Goal: Task Accomplishment & Management: Use online tool/utility

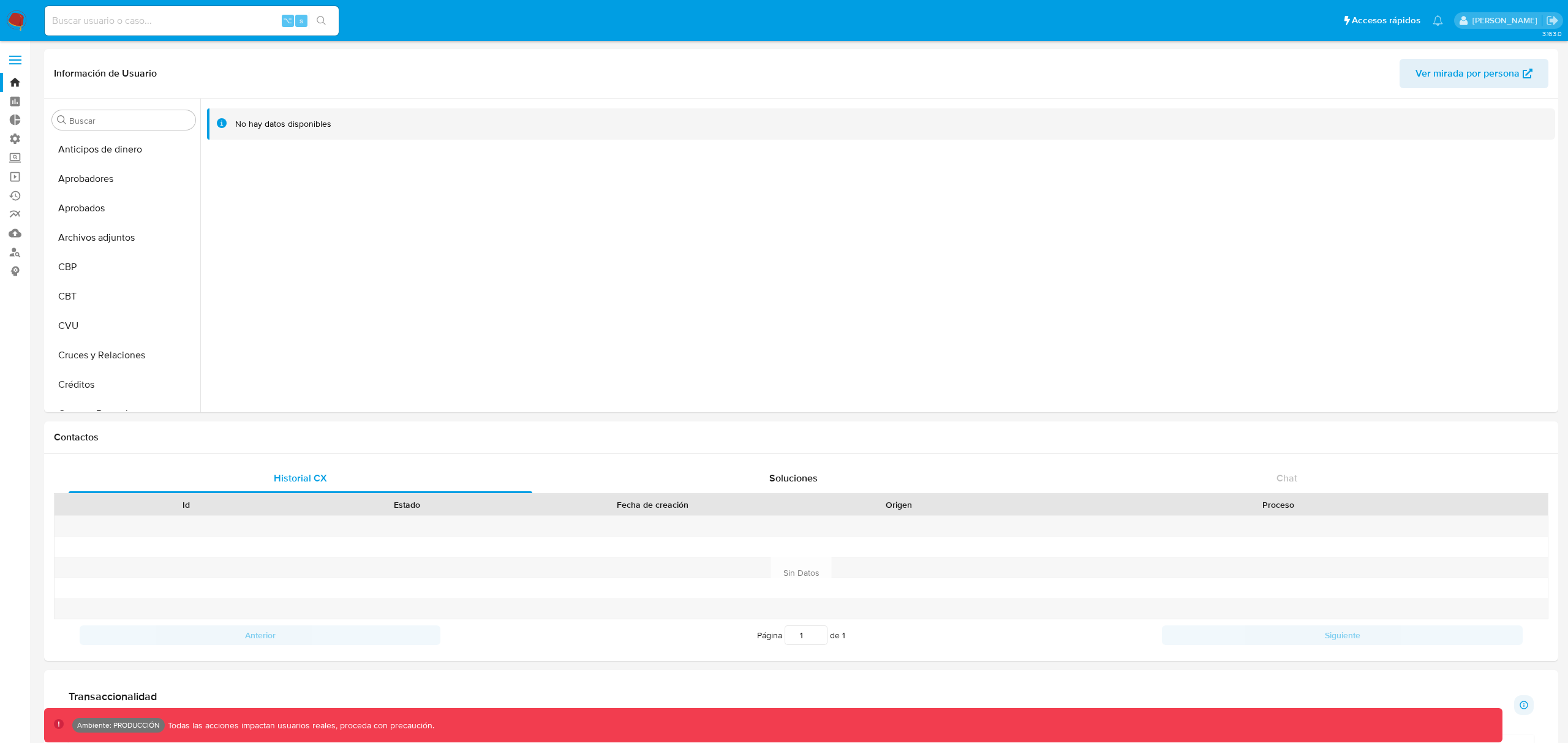
select select "10"
click at [15, 179] on link "Operaciones masivas" at bounding box center [72, 176] width 145 height 19
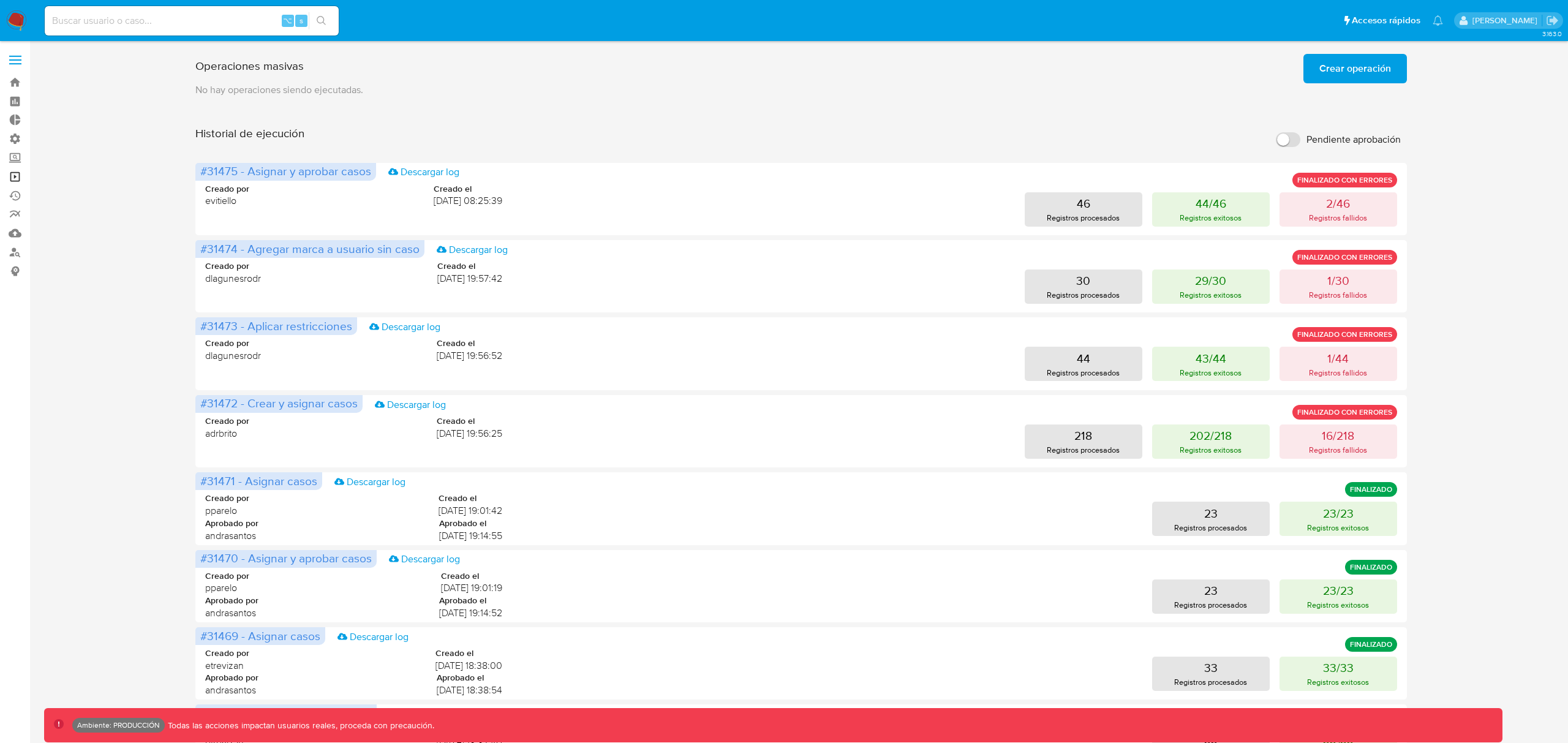
click at [15, 175] on link "Operaciones masivas" at bounding box center [72, 176] width 145 height 19
click at [13, 175] on link "Operaciones masivas" at bounding box center [72, 176] width 145 height 19
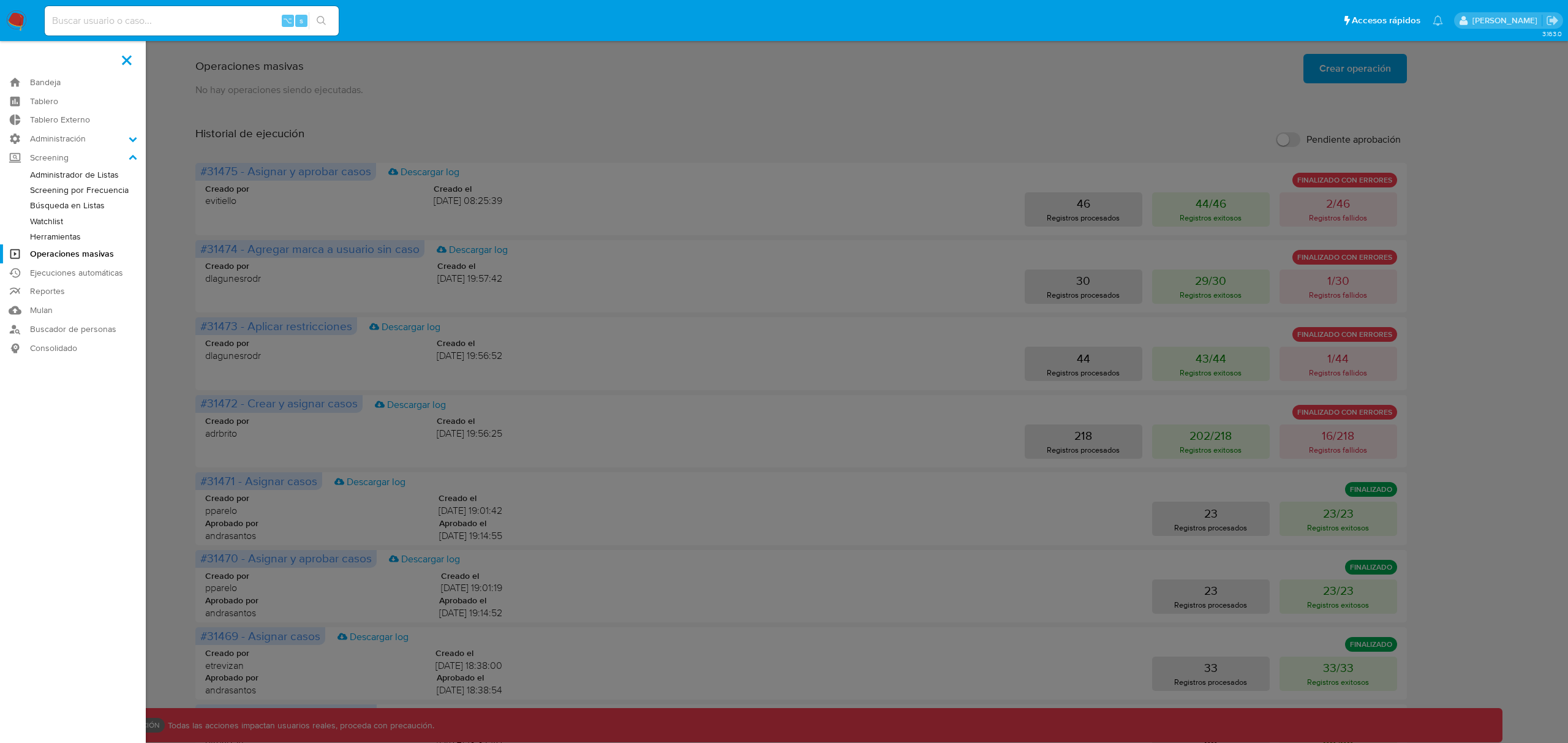
click at [55, 236] on link "Herramientas" at bounding box center [72, 237] width 145 height 16
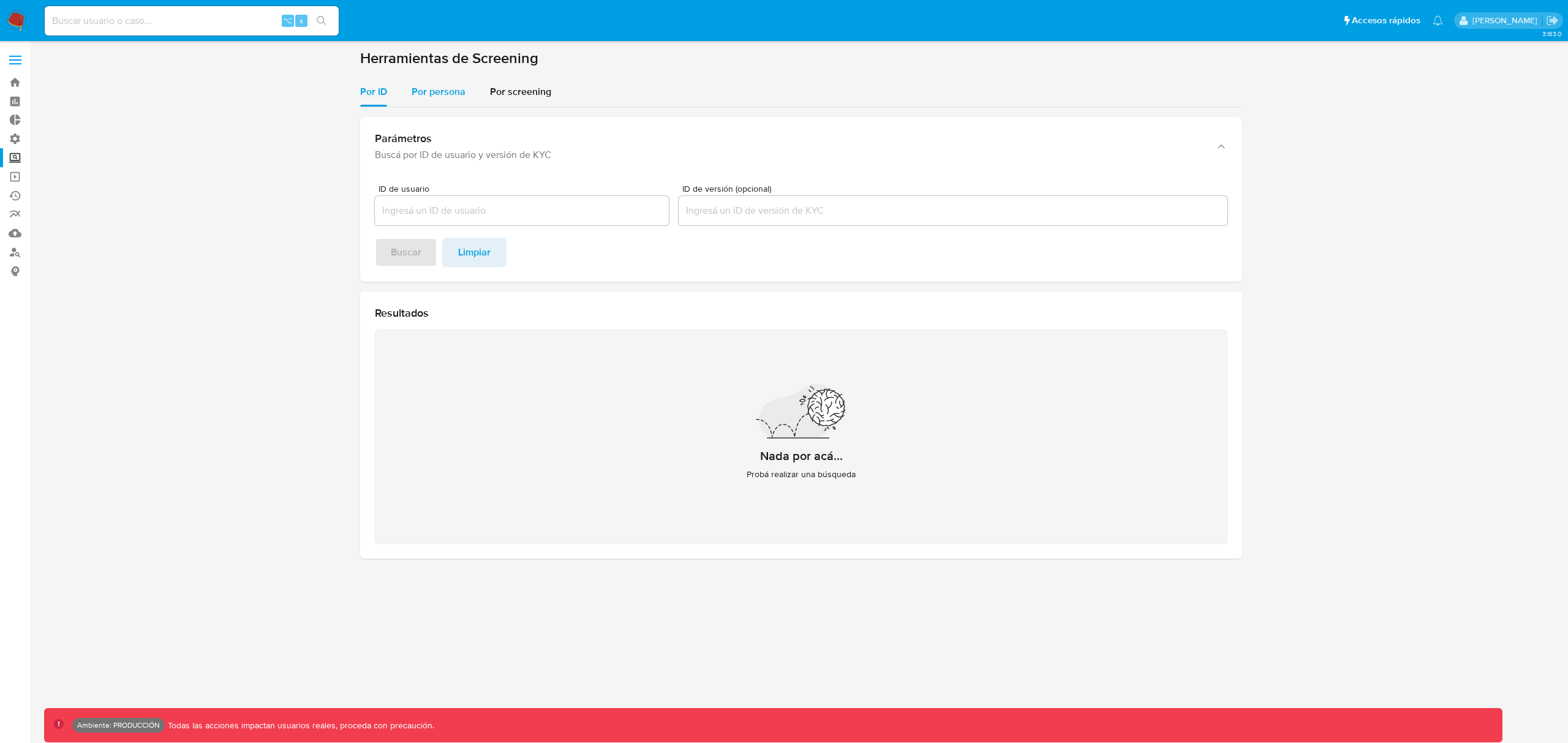
click at [433, 88] on span "Por persona" at bounding box center [438, 90] width 54 height 14
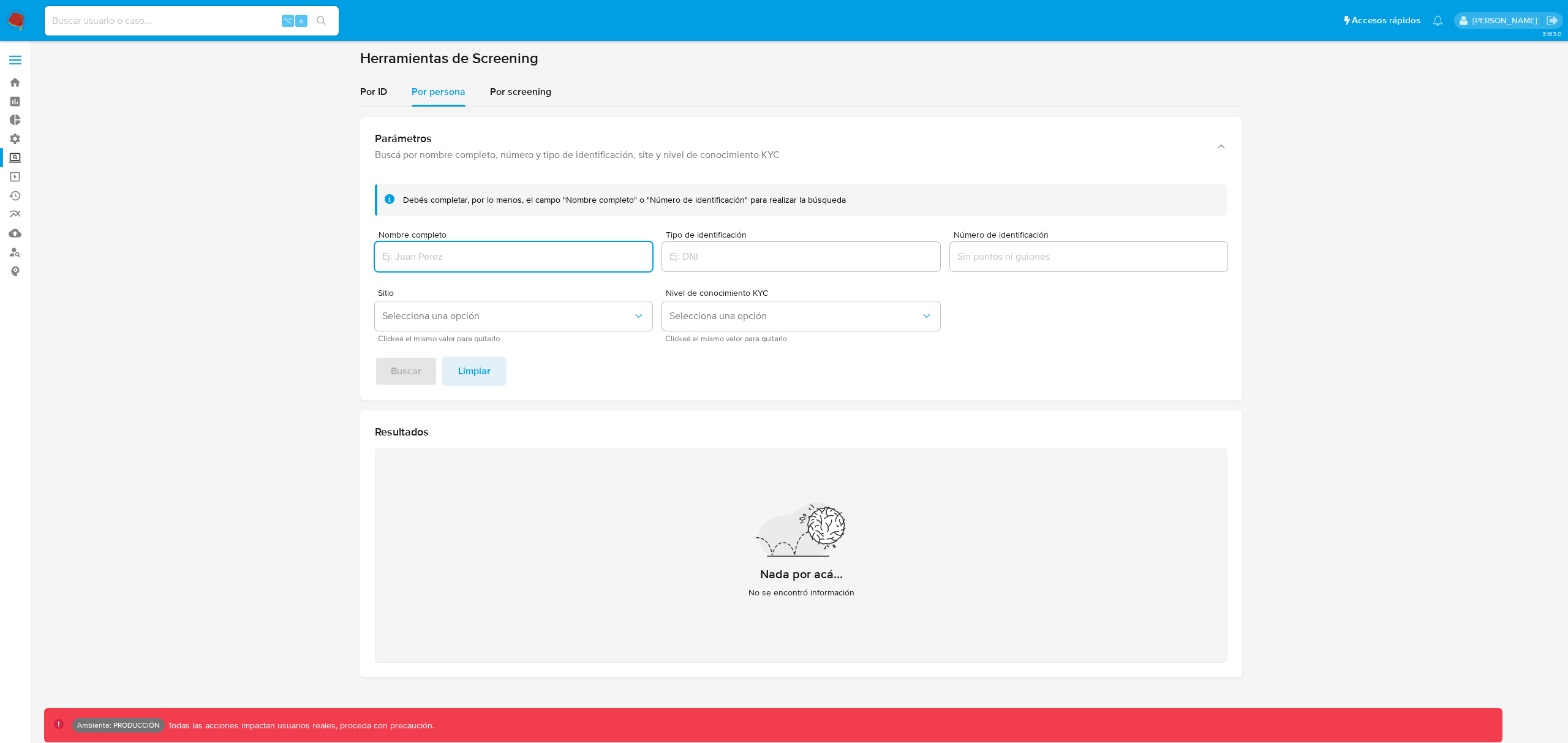
click at [415, 253] on input "Nombre completo" at bounding box center [513, 256] width 277 height 16
type input "[PERSON_NAME]"
click at [398, 372] on span "Buscar" at bounding box center [405, 370] width 30 height 27
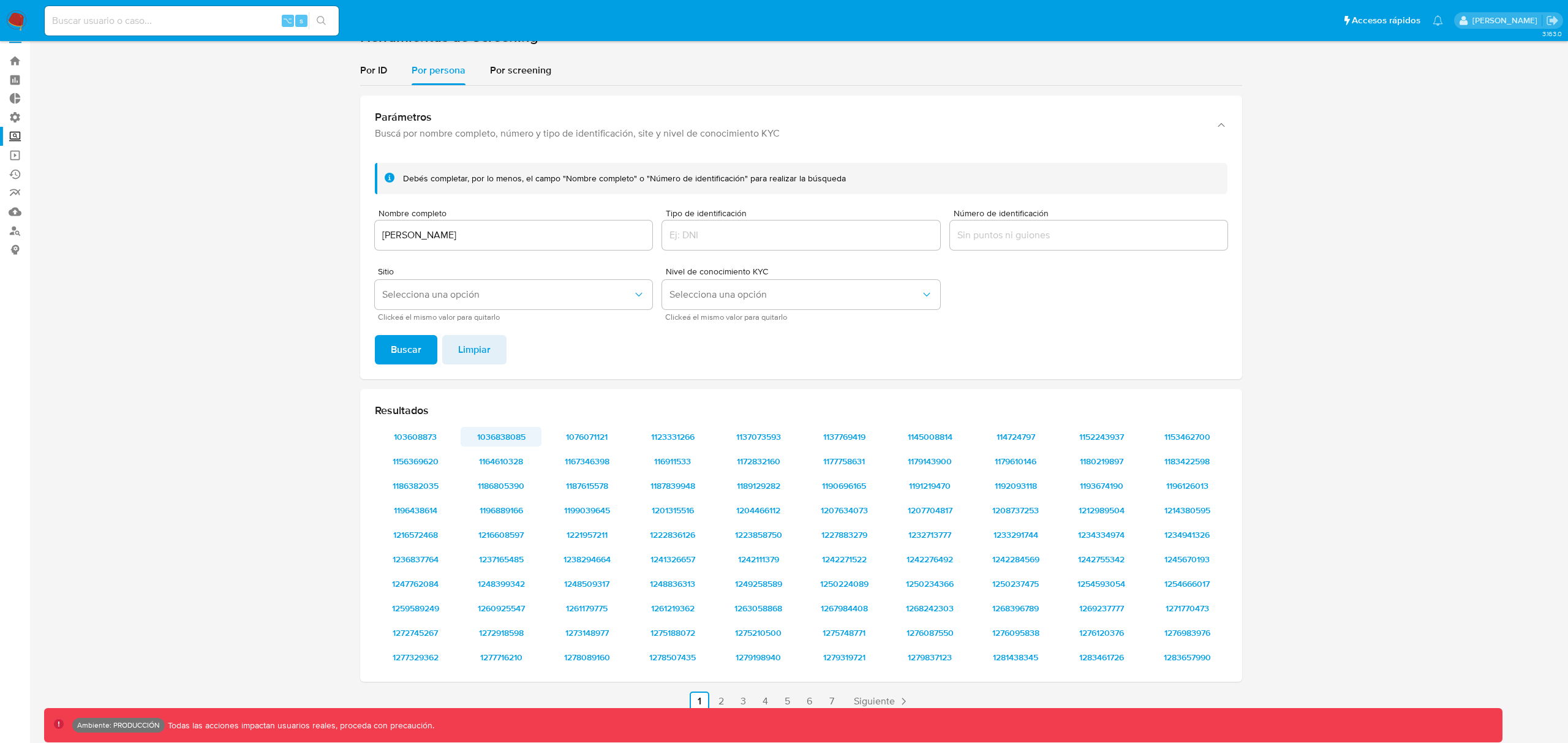
scroll to position [51, 0]
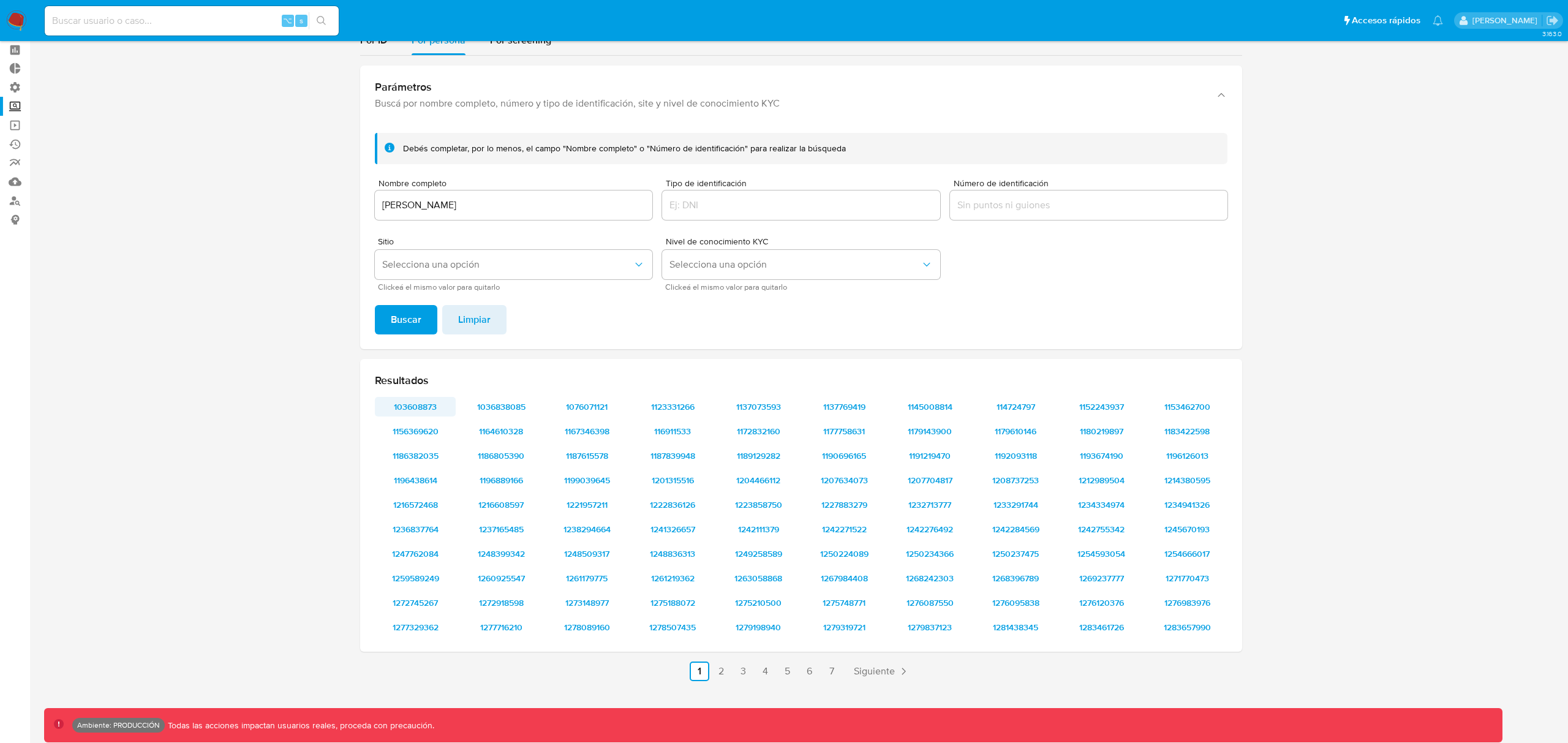
click at [413, 403] on span "103608873" at bounding box center [415, 406] width 64 height 17
click at [634, 260] on icon "Sitio" at bounding box center [638, 264] width 12 height 12
click at [419, 263] on div "MLA" at bounding box center [509, 263] width 255 height 29
click at [402, 322] on span "Buscar" at bounding box center [405, 319] width 30 height 27
click at [750, 482] on span "1283657990" at bounding box center [759, 480] width 64 height 17
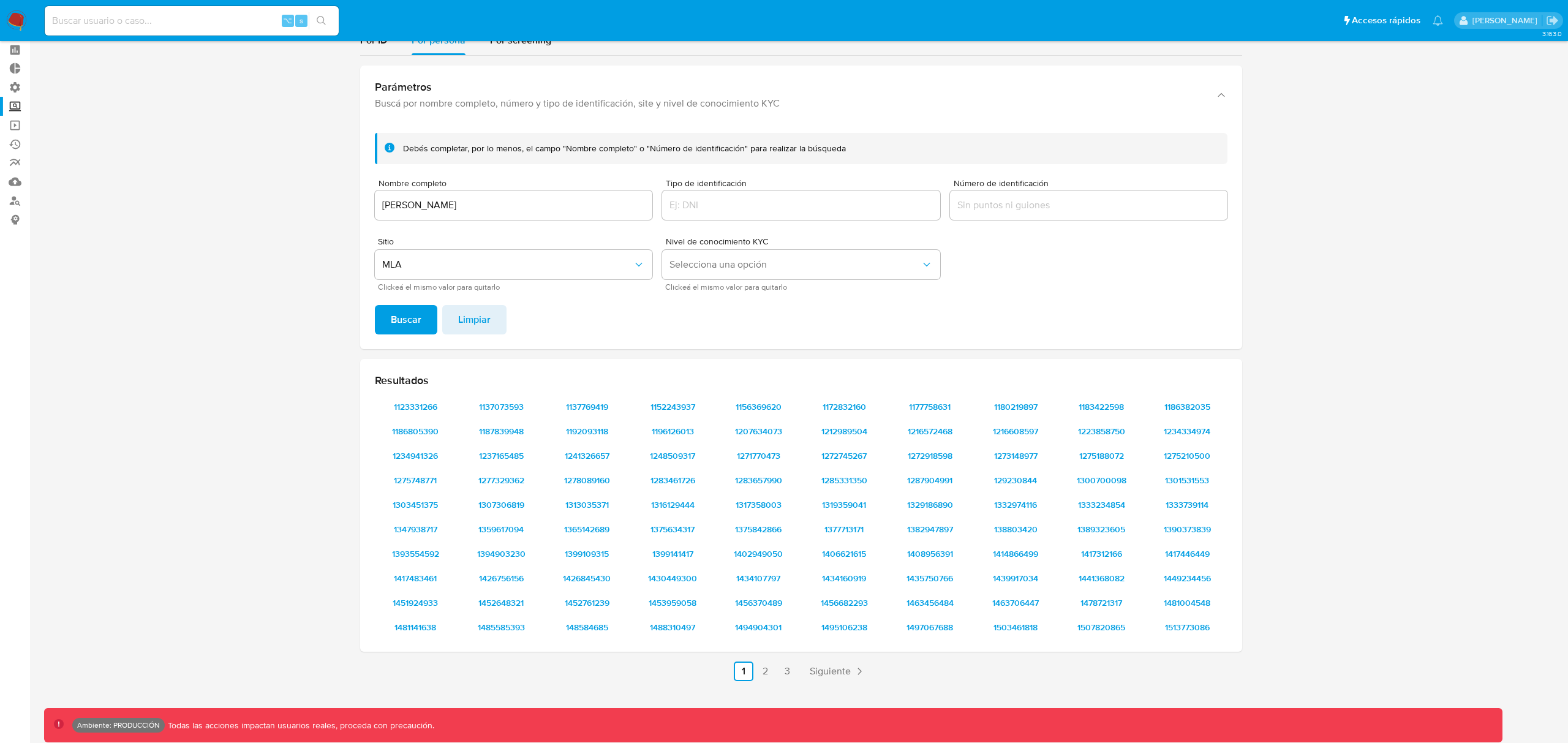
scroll to position [0, 0]
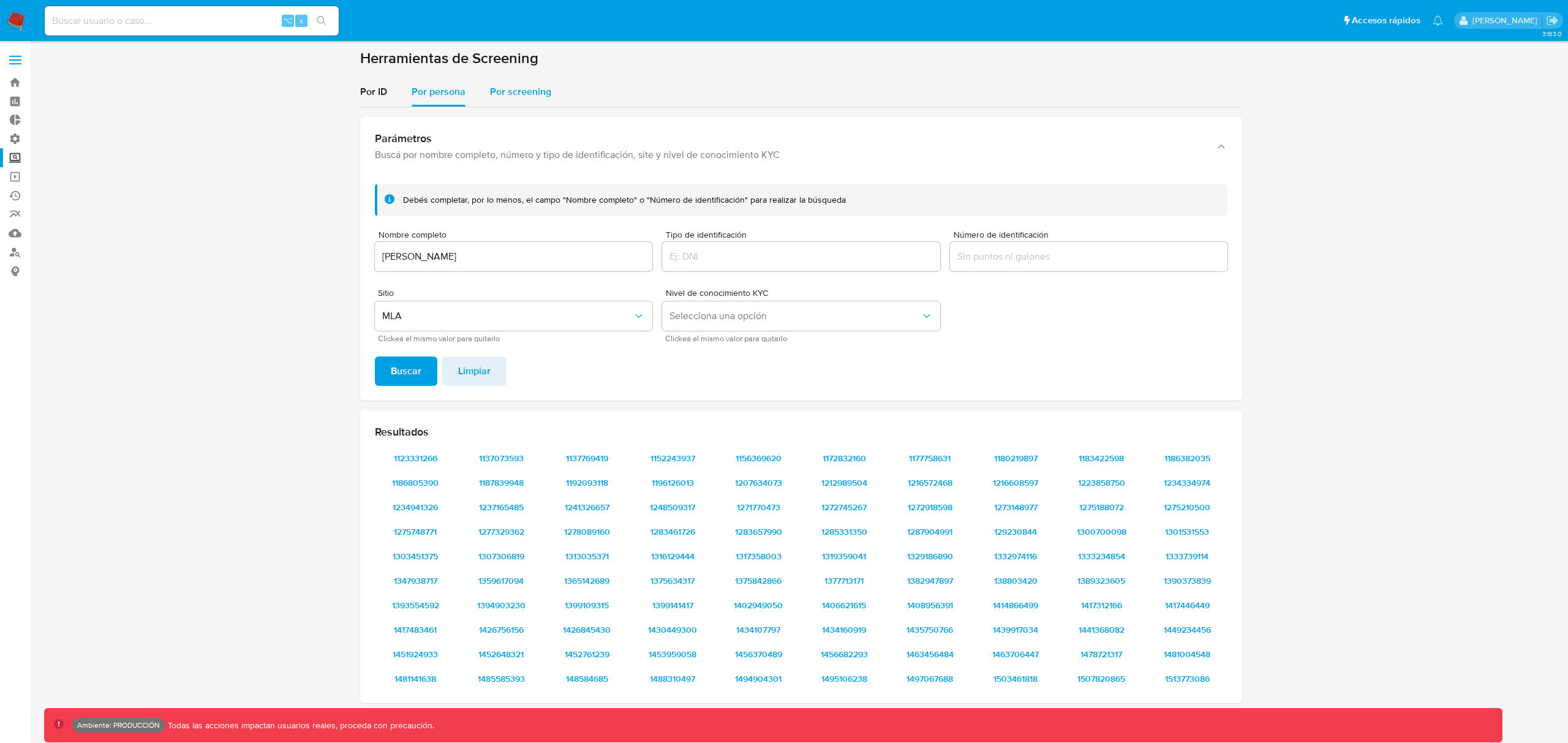
click at [518, 97] on span "Por screening" at bounding box center [520, 90] width 61 height 14
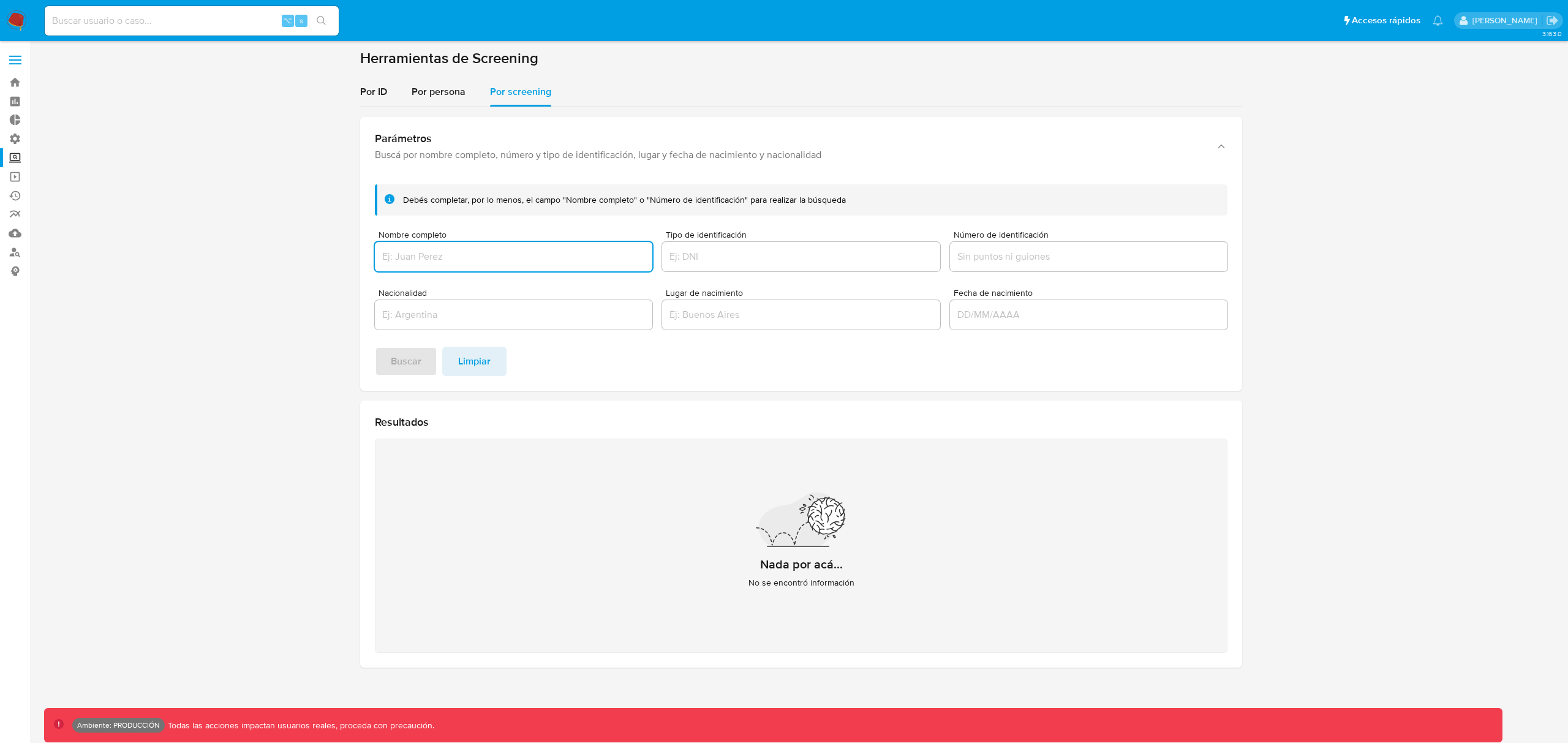
click at [432, 251] on input "Nombre completo" at bounding box center [513, 256] width 277 height 16
type input "lionel messi"
click at [419, 313] on input "Nacionalidad" at bounding box center [513, 314] width 277 height 16
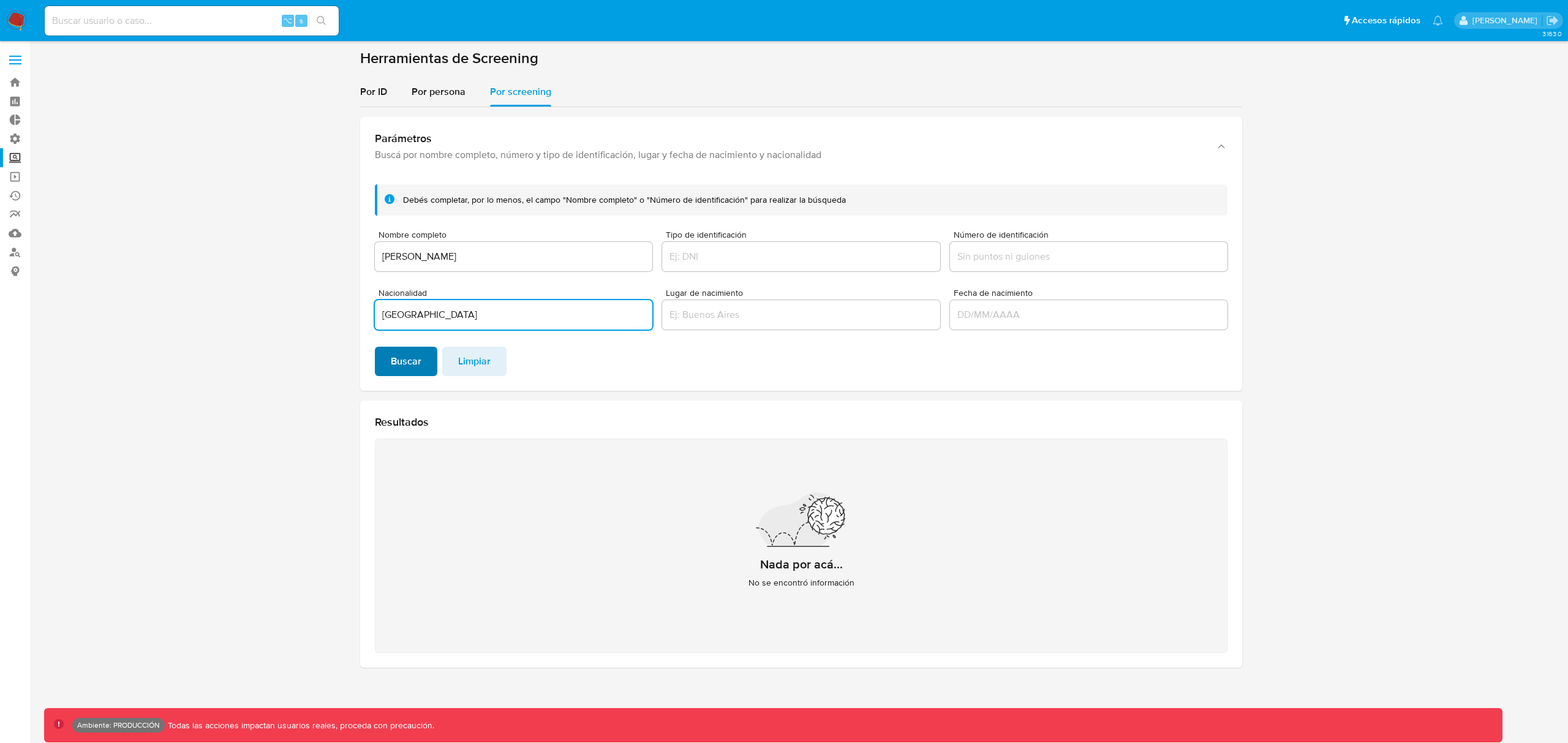
type input "argentina"
click at [424, 363] on button "Buscar" at bounding box center [406, 361] width 62 height 29
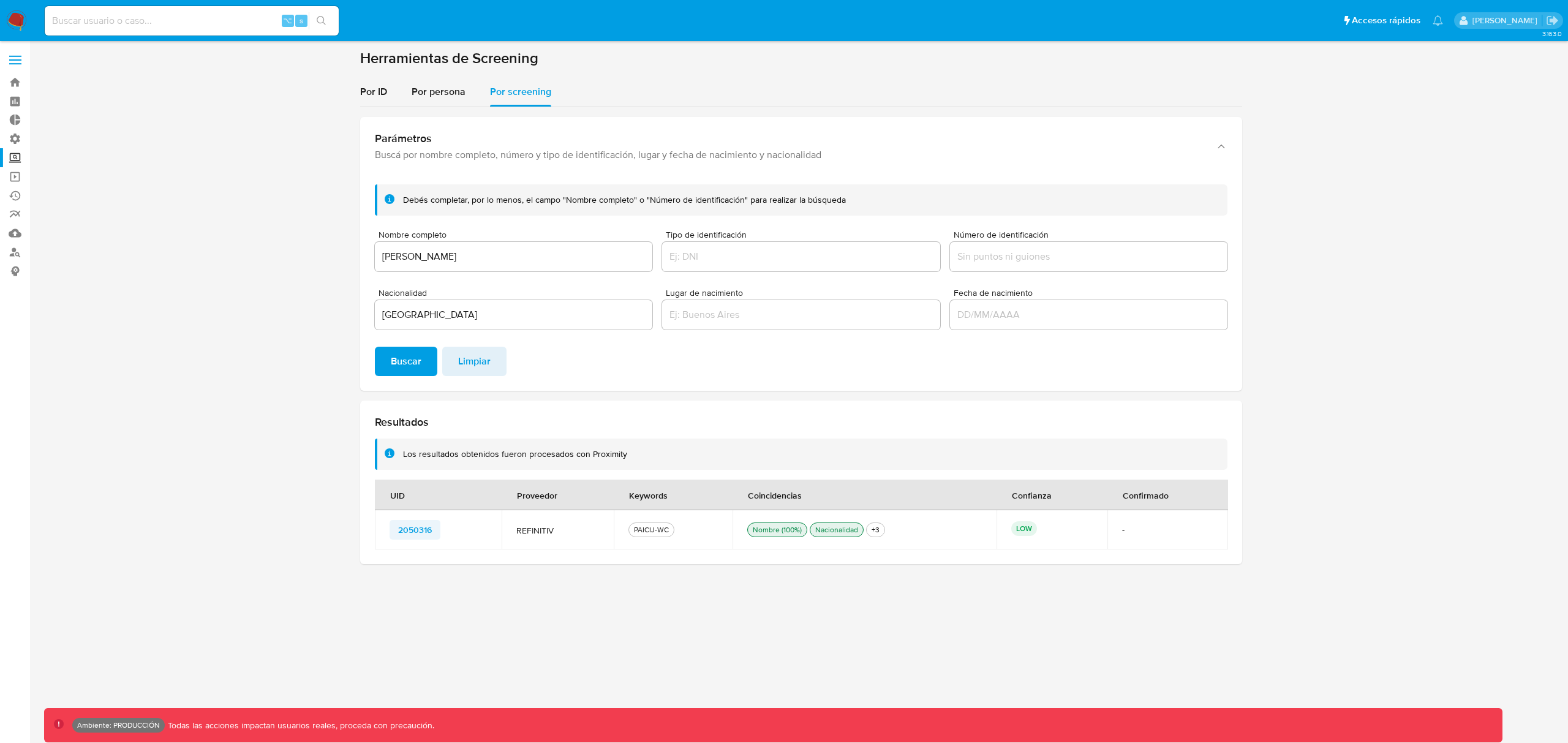
click at [411, 531] on span "2050316" at bounding box center [414, 529] width 34 height 17
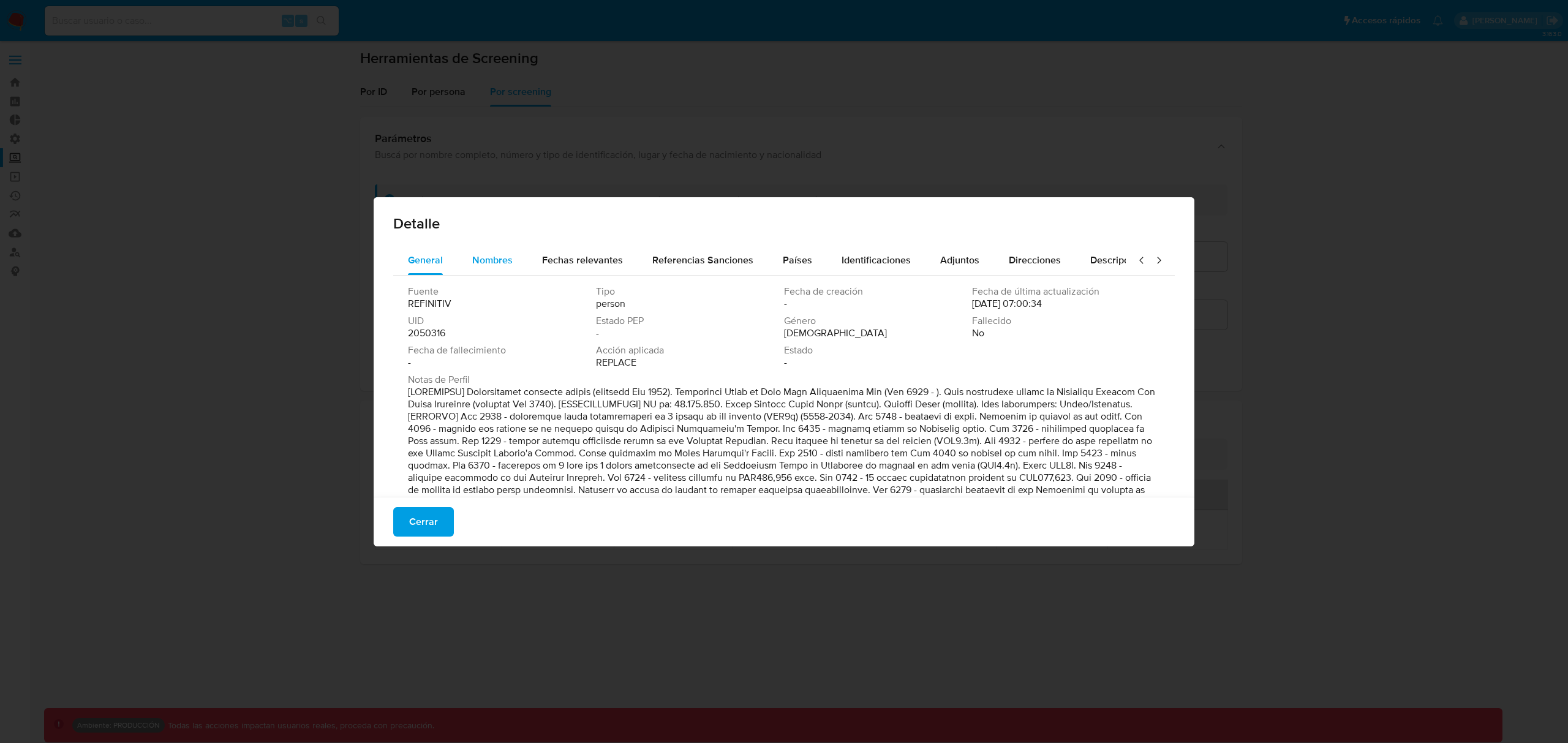
click at [483, 256] on span "Nombres" at bounding box center [492, 260] width 40 height 14
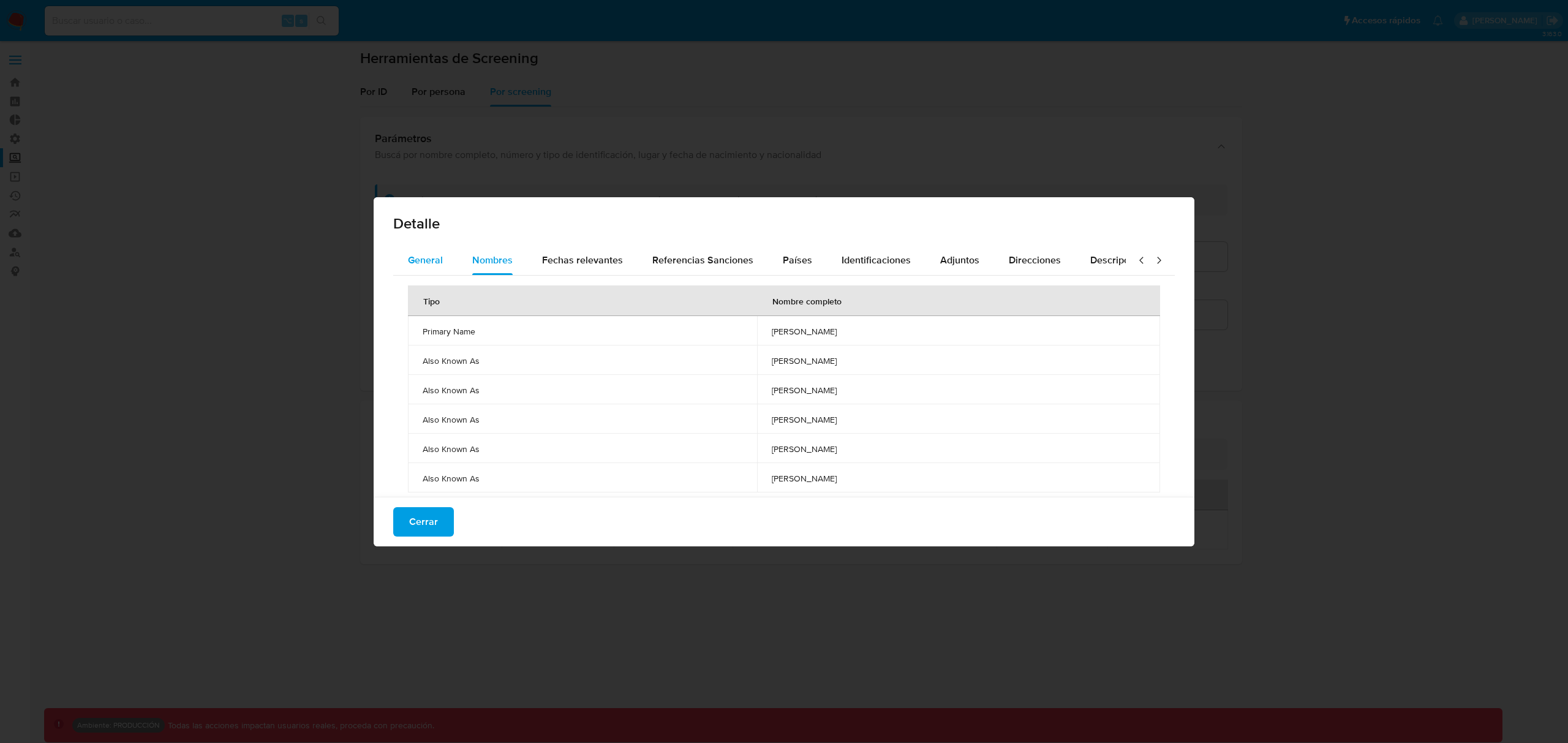
click at [411, 262] on span "General" at bounding box center [425, 260] width 35 height 14
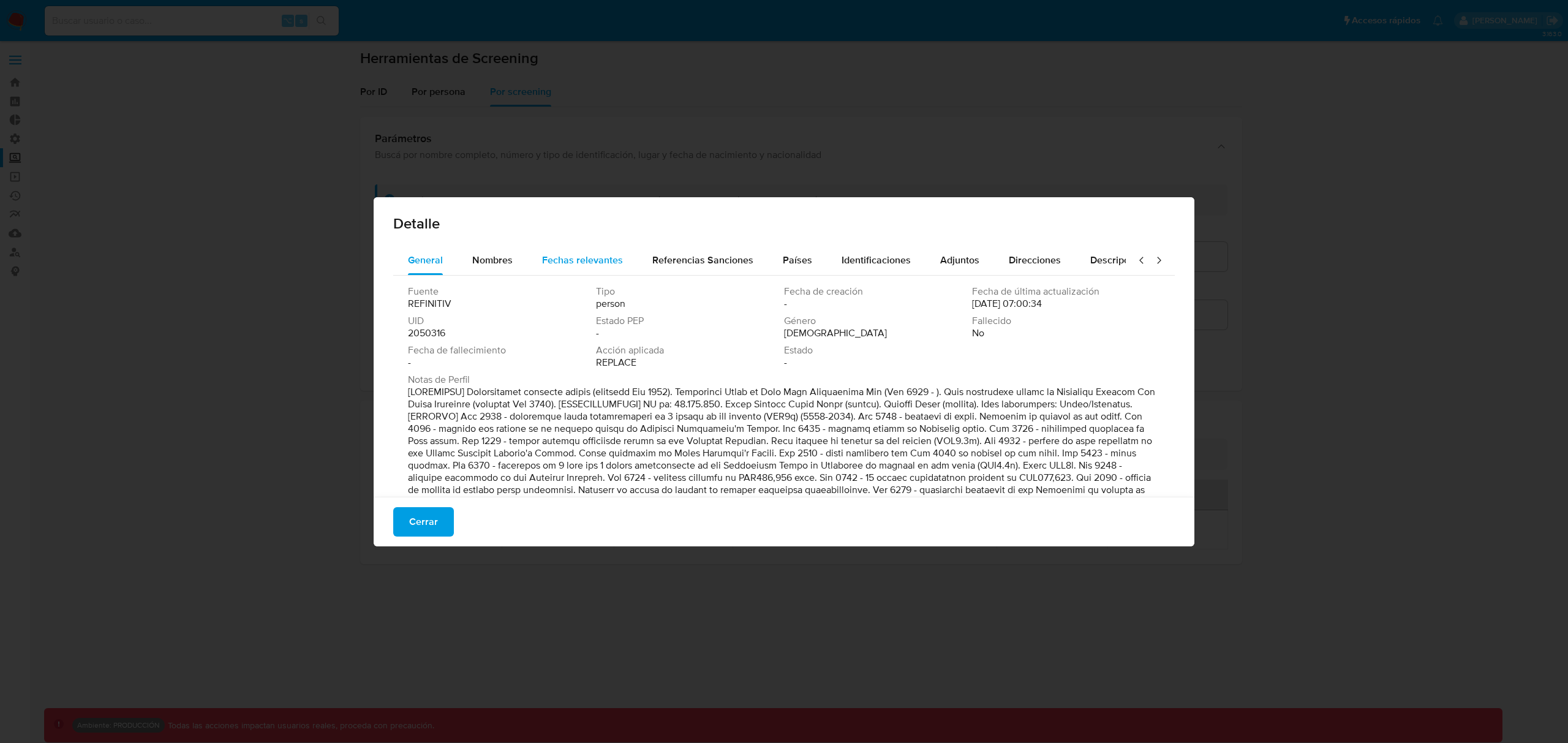
click at [560, 262] on span "Fechas relevantes" at bounding box center [582, 260] width 80 height 14
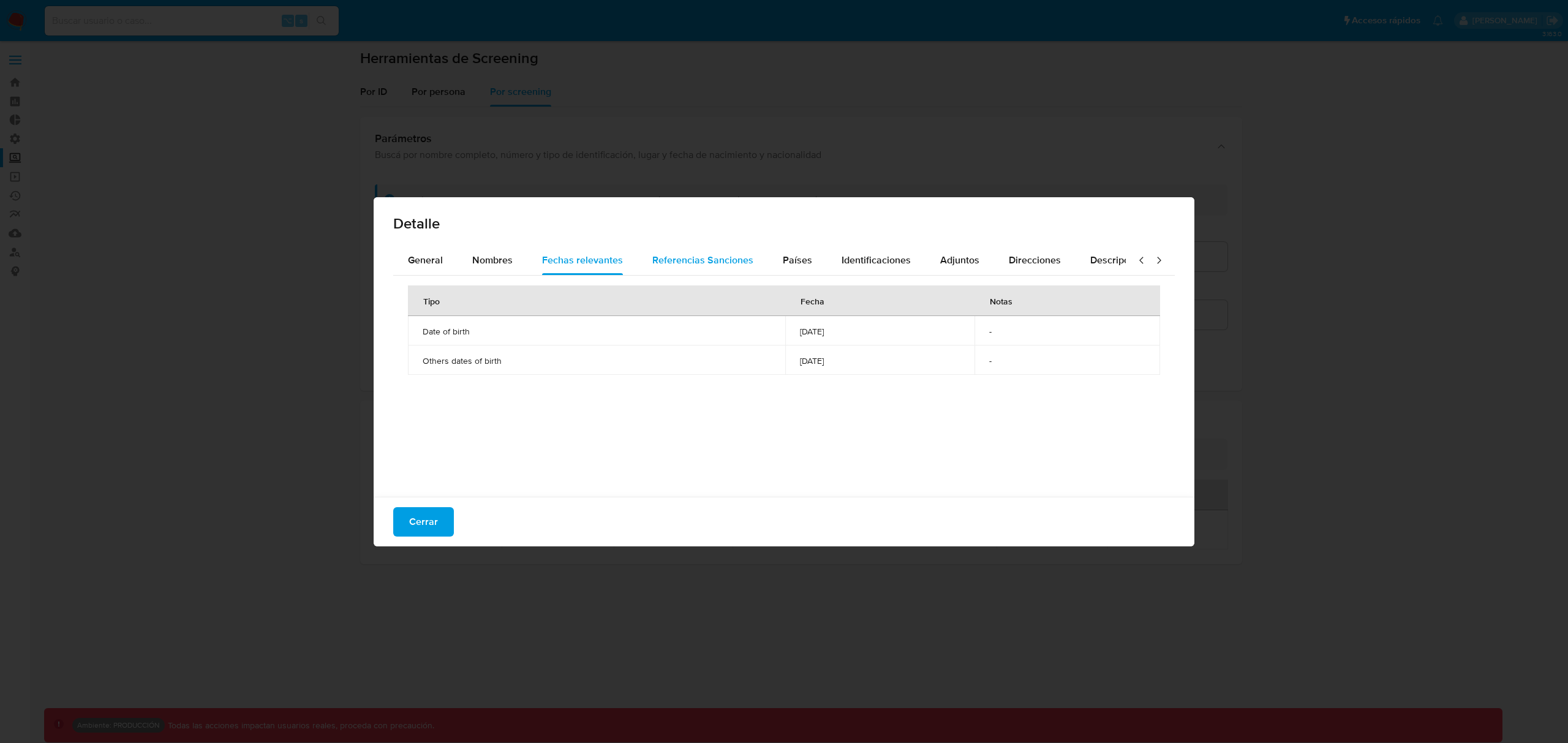
click at [700, 260] on span "Referencias Sanciones" at bounding box center [702, 260] width 101 height 14
click at [547, 259] on span "Fechas relevantes" at bounding box center [582, 260] width 80 height 14
click at [688, 262] on span "Referencias Sanciones" at bounding box center [702, 260] width 101 height 14
click at [865, 260] on span "Identificaciones" at bounding box center [876, 260] width 69 height 14
click at [959, 262] on span "Adjuntos" at bounding box center [959, 260] width 39 height 14
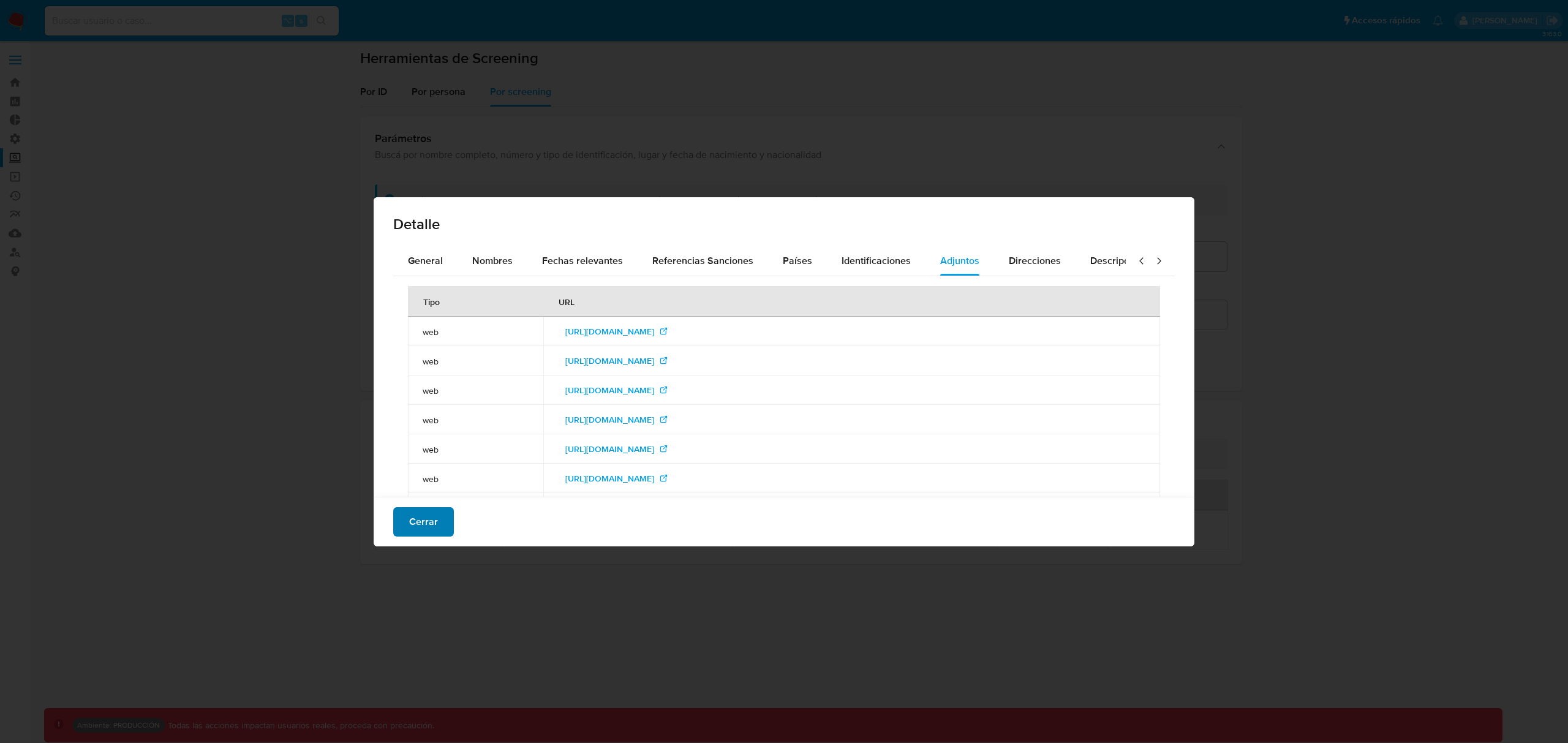
click at [421, 516] on span "Cerrar" at bounding box center [422, 521] width 28 height 27
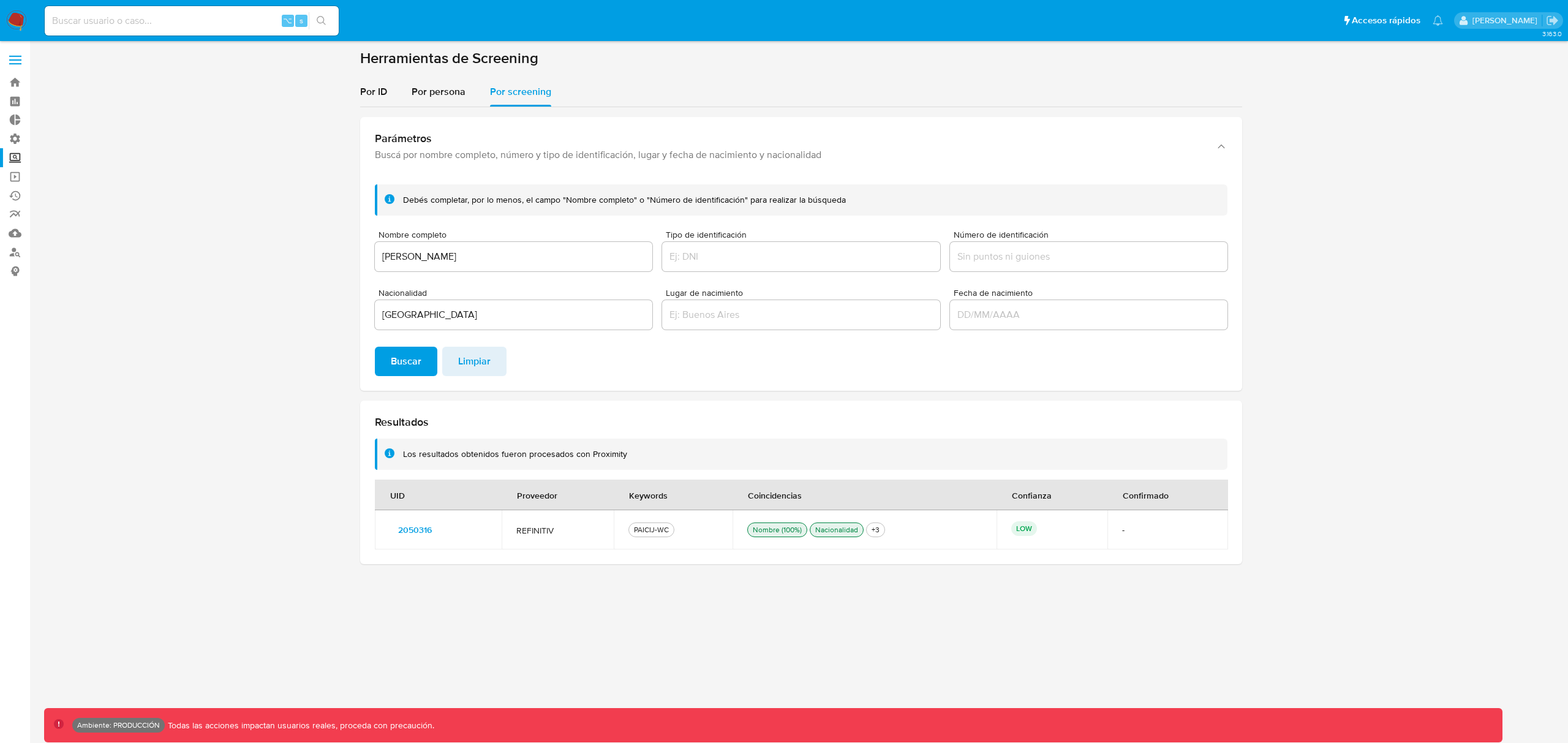
click at [16, 156] on label "Screening" at bounding box center [72, 157] width 145 height 19
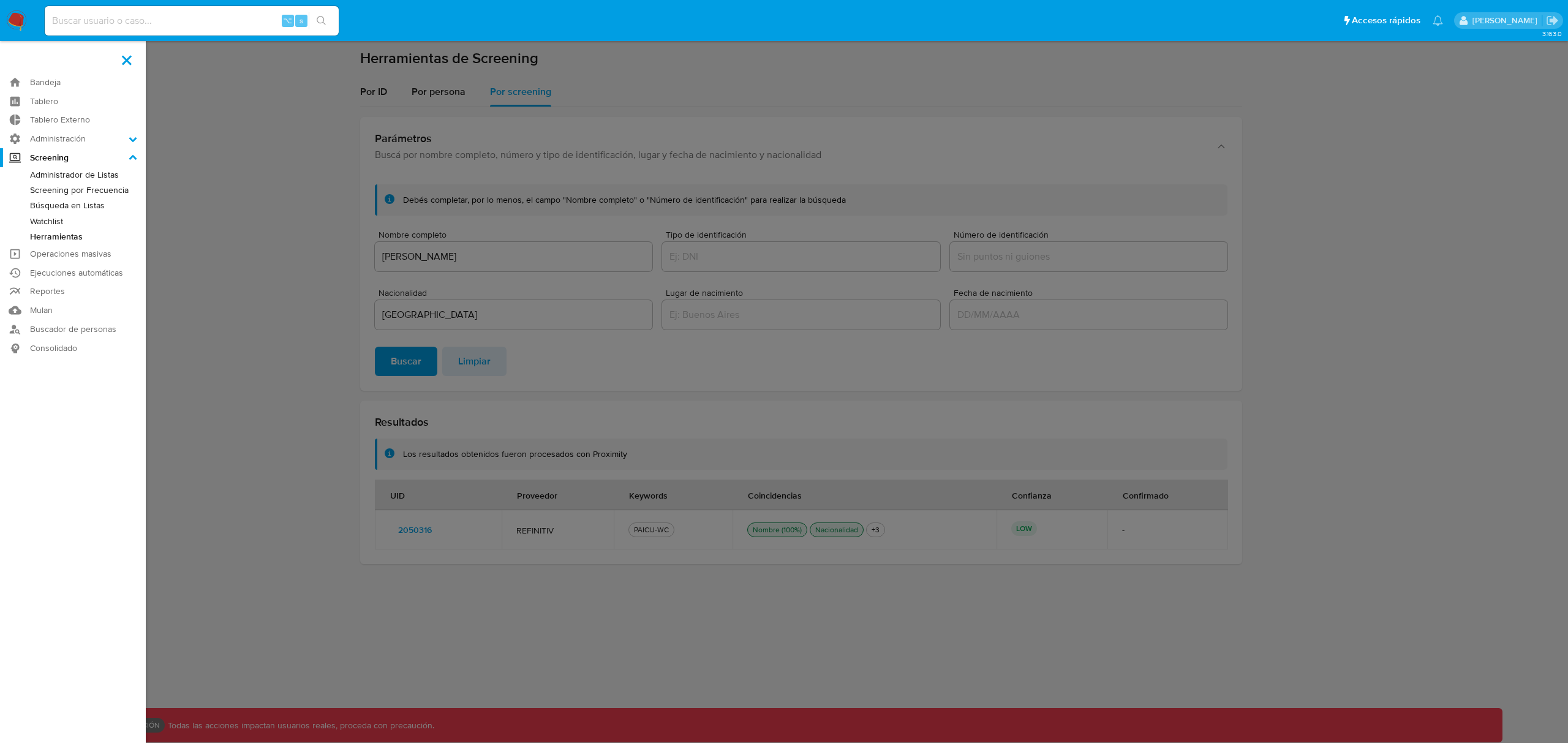
click at [0, 0] on input "Screening" at bounding box center [0, 0] width 0 height 0
click at [52, 237] on link "Herramientas" at bounding box center [72, 237] width 145 height 16
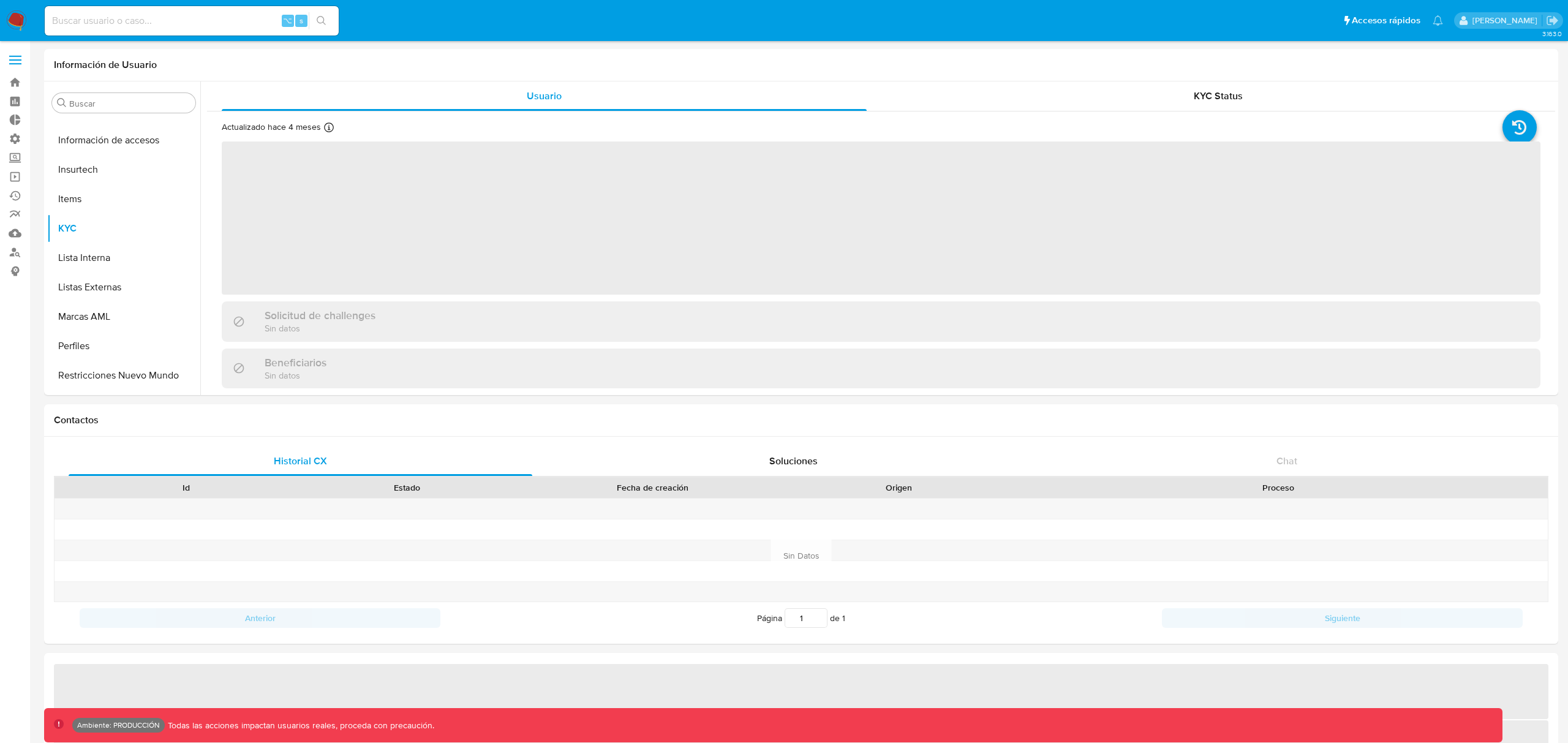
scroll to position [606, 0]
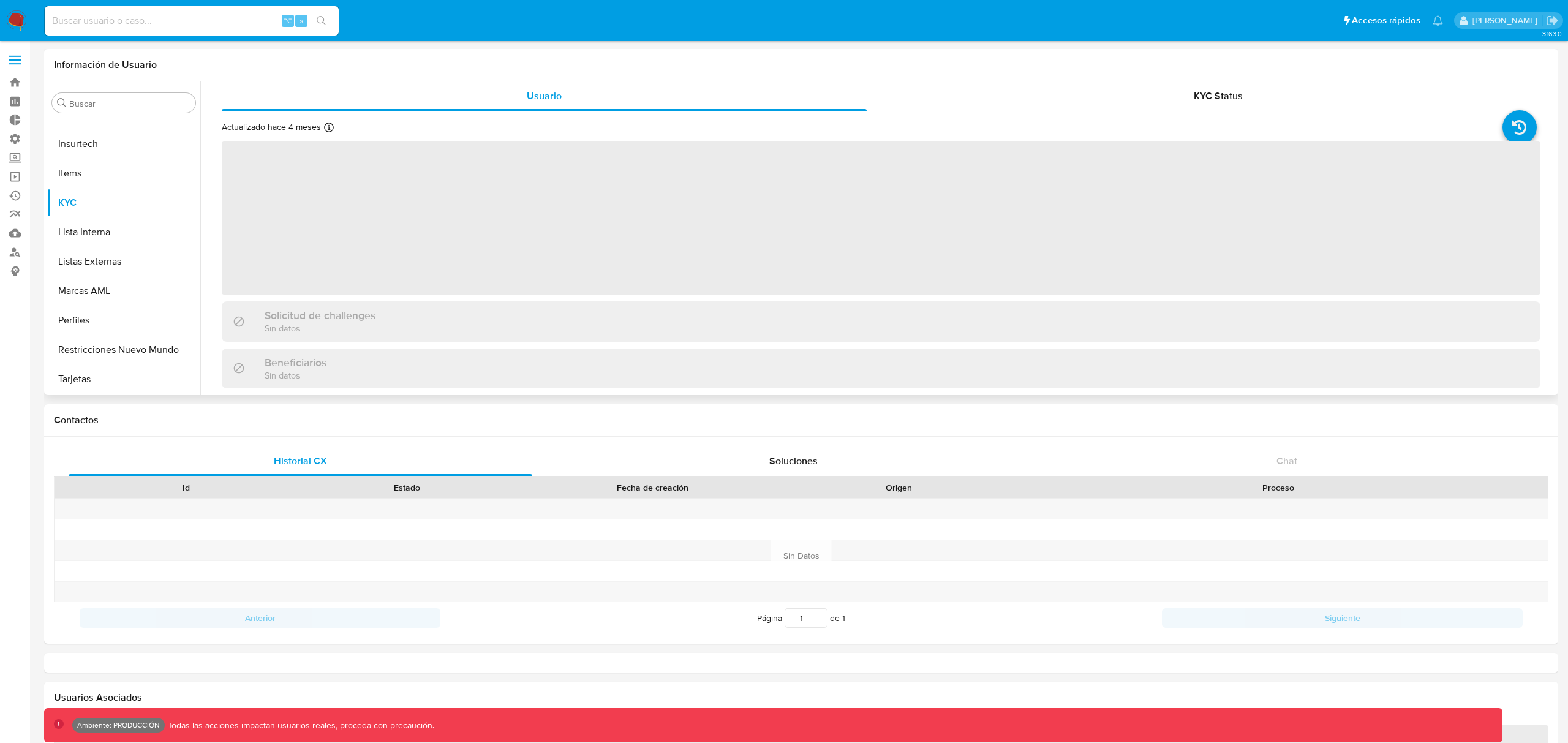
select select "10"
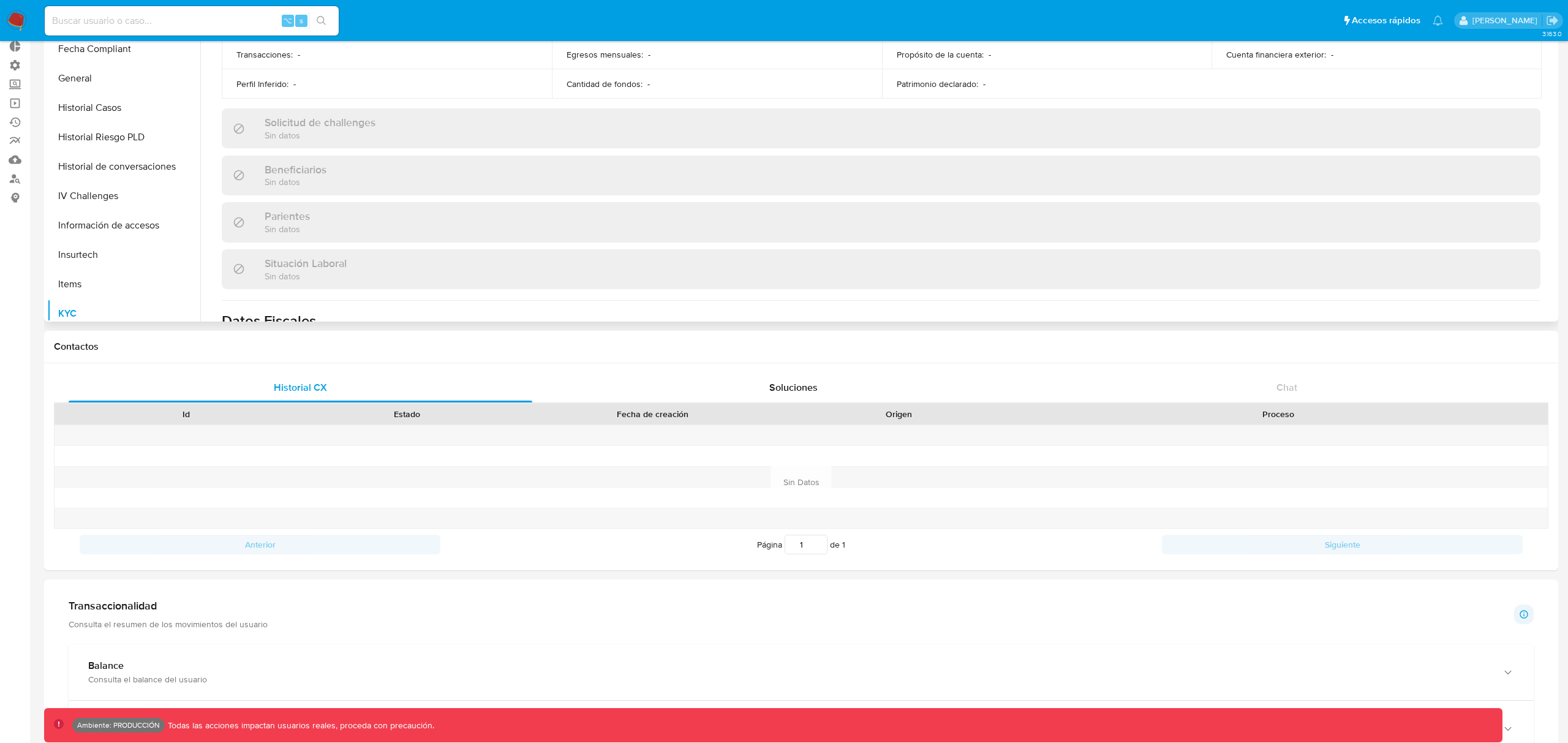
scroll to position [322, 0]
click at [93, 208] on button "Historial Casos" at bounding box center [119, 207] width 144 height 29
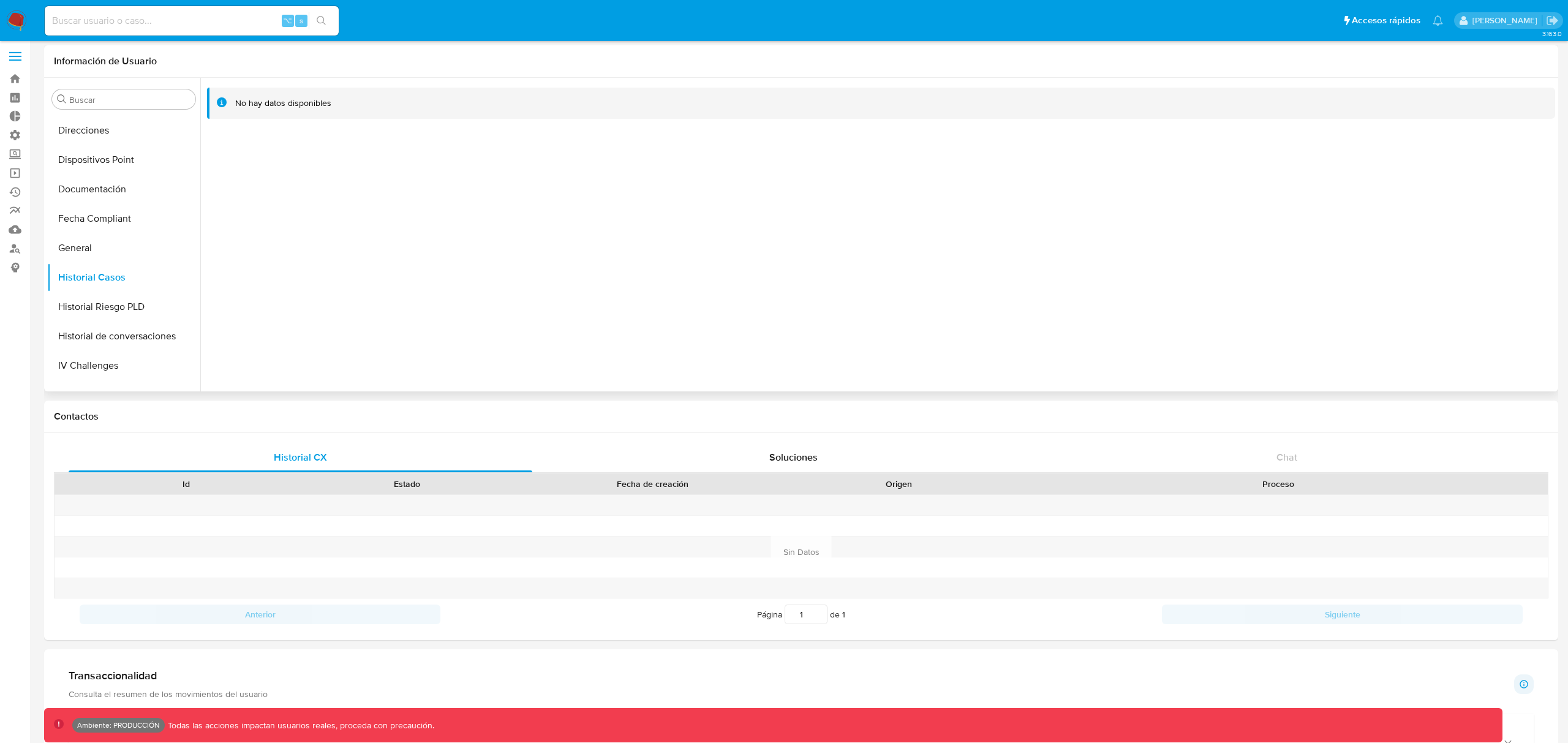
scroll to position [0, 0]
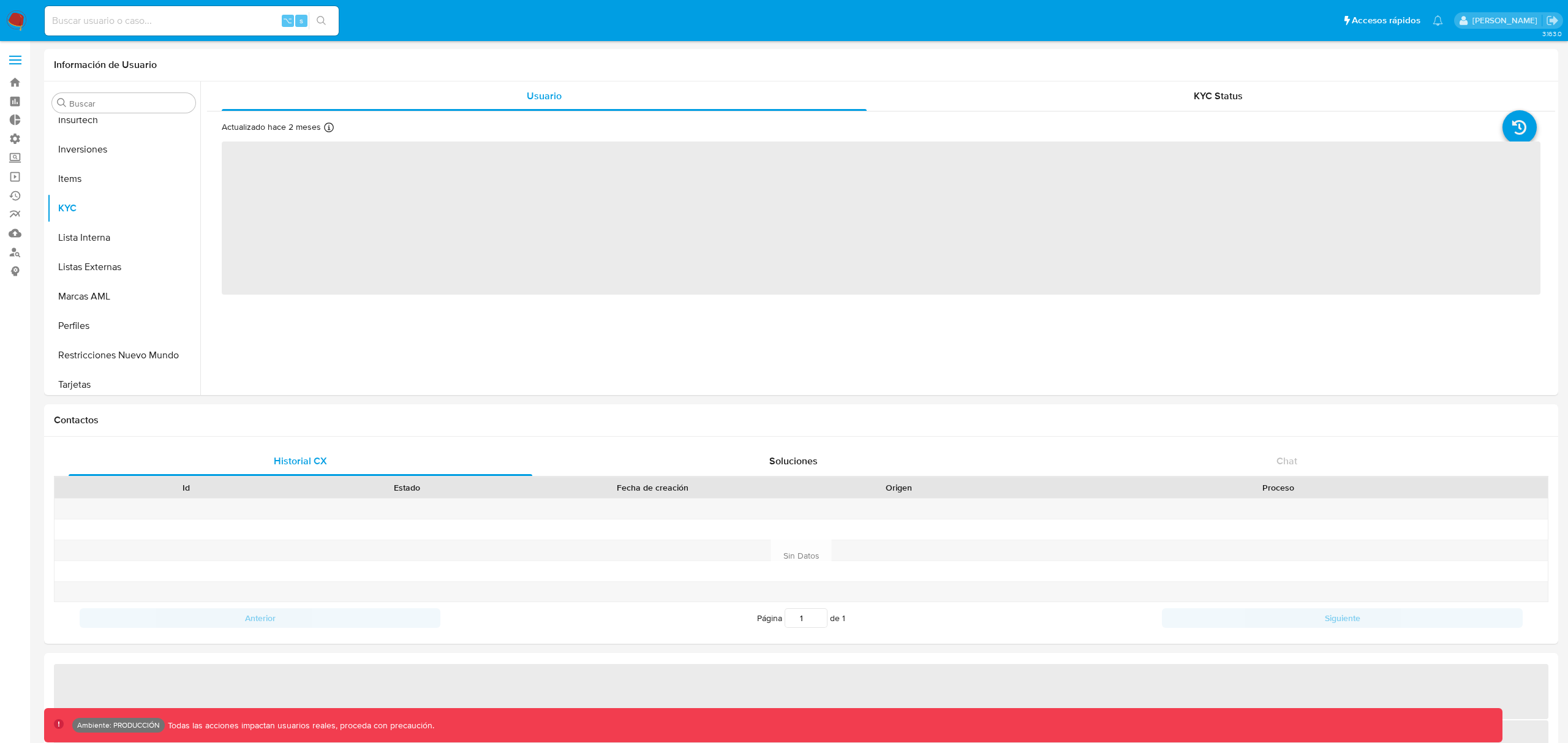
scroll to position [664, 0]
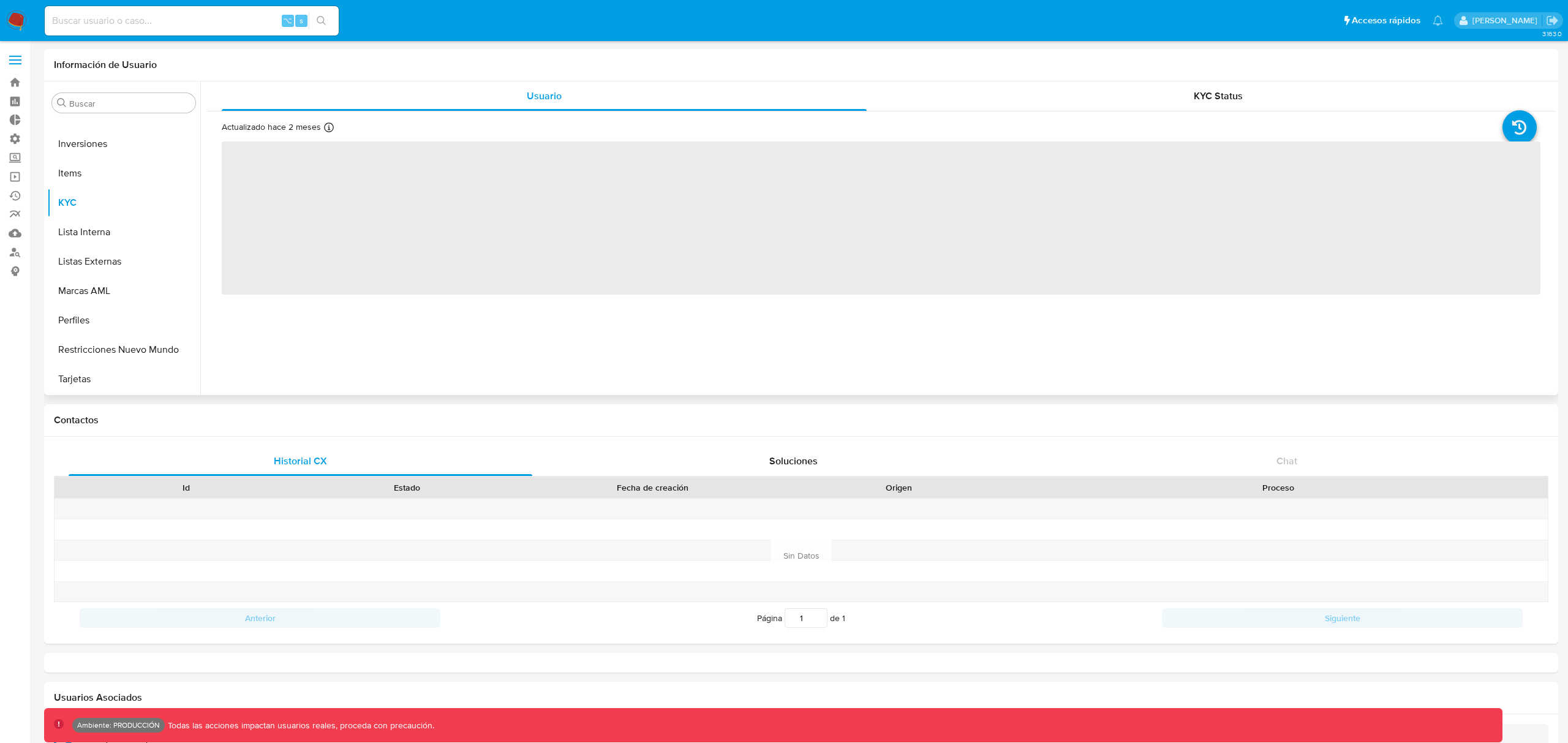
select select "10"
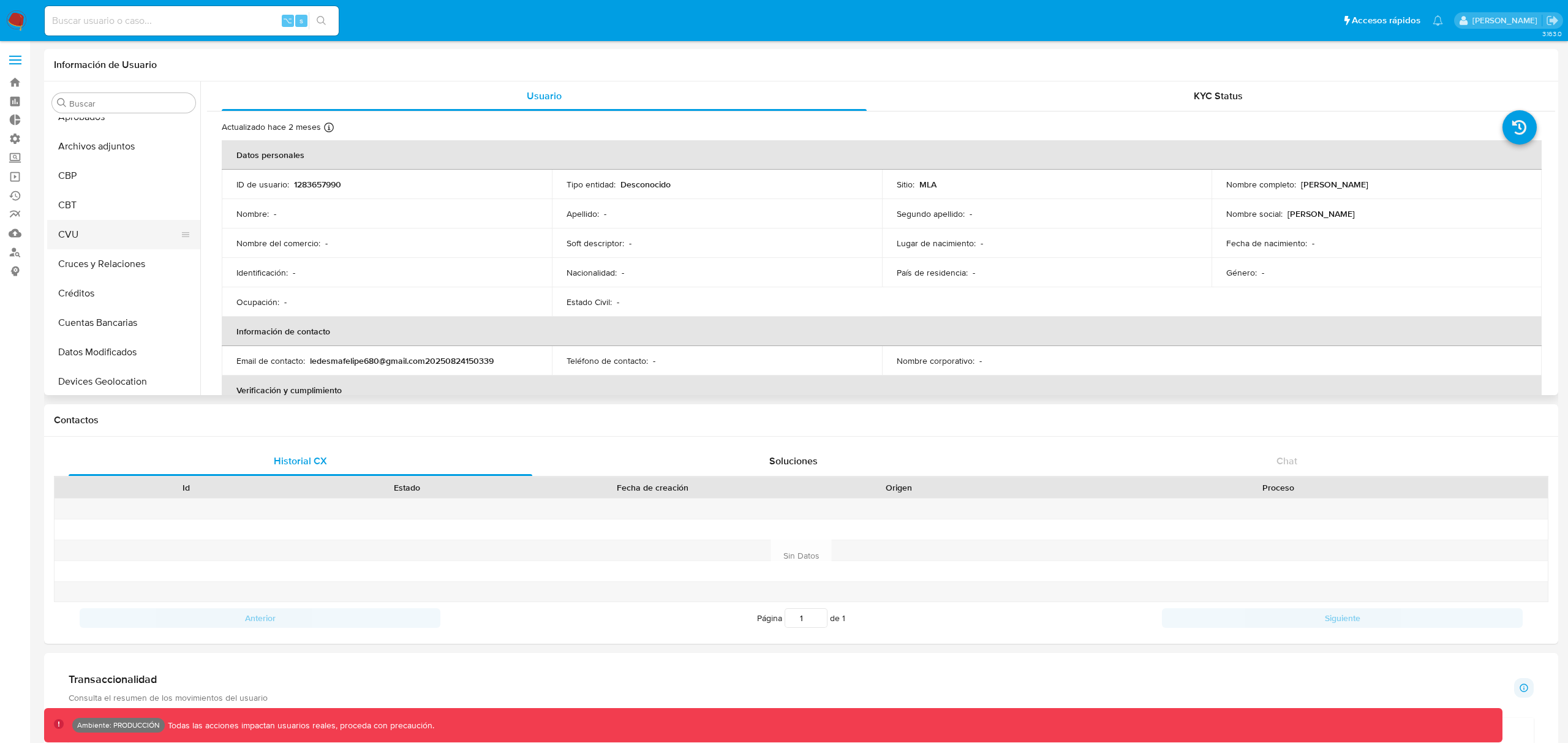
scroll to position [163, 0]
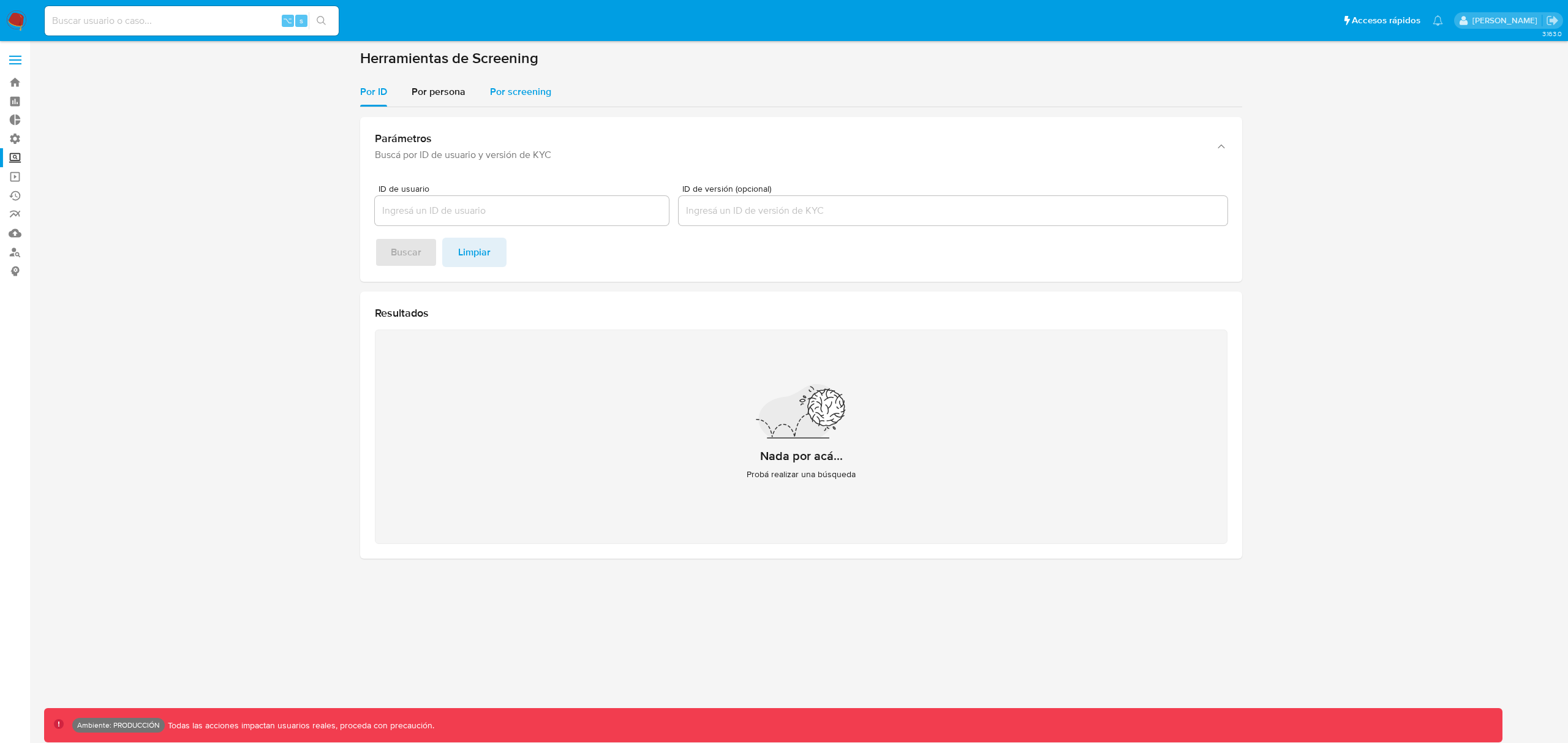
click at [515, 91] on span "Por screening" at bounding box center [520, 90] width 61 height 14
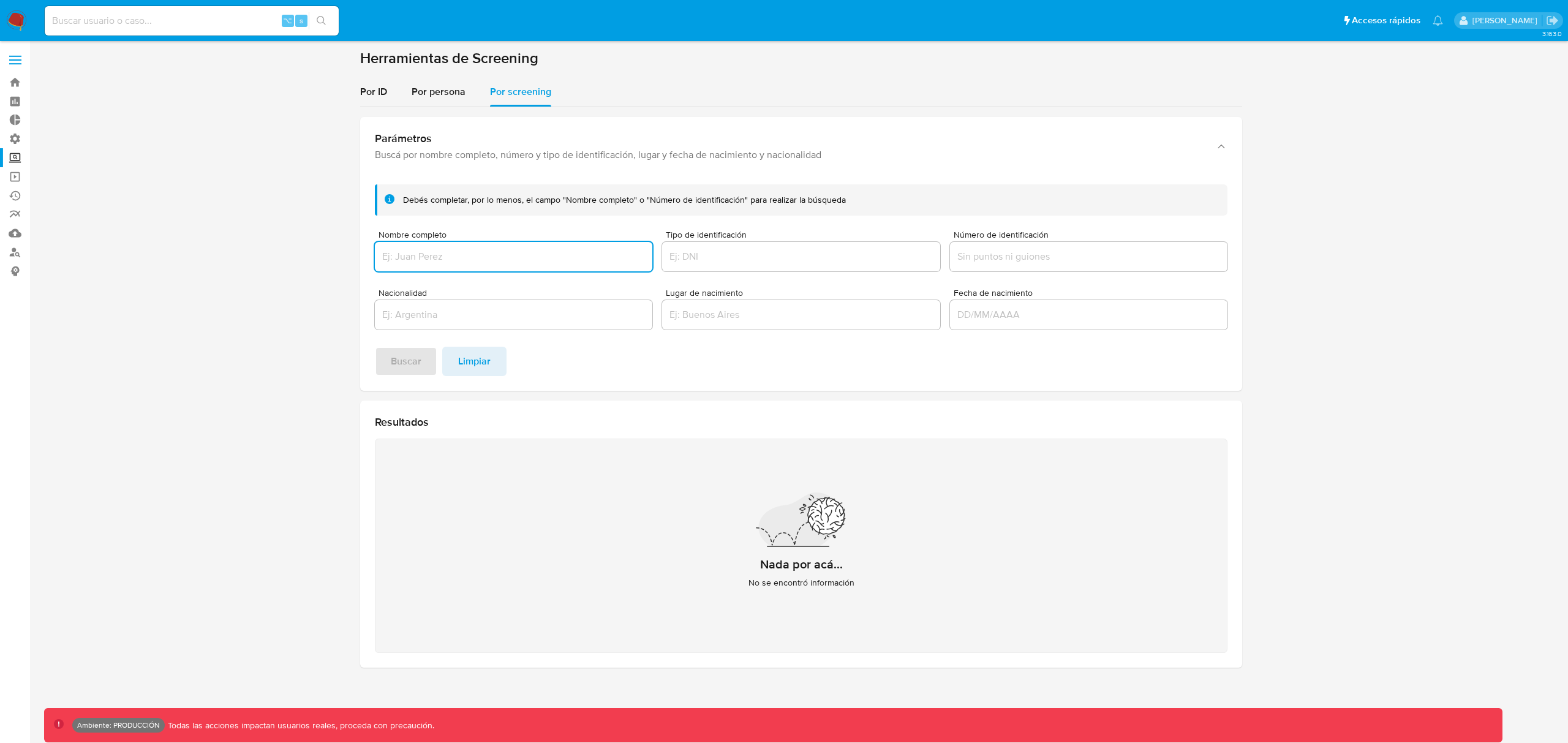
click at [446, 255] on input "Nombre completo" at bounding box center [513, 256] width 277 height 16
type input "lionel messi"
click at [401, 362] on span "Buscar" at bounding box center [405, 361] width 30 height 27
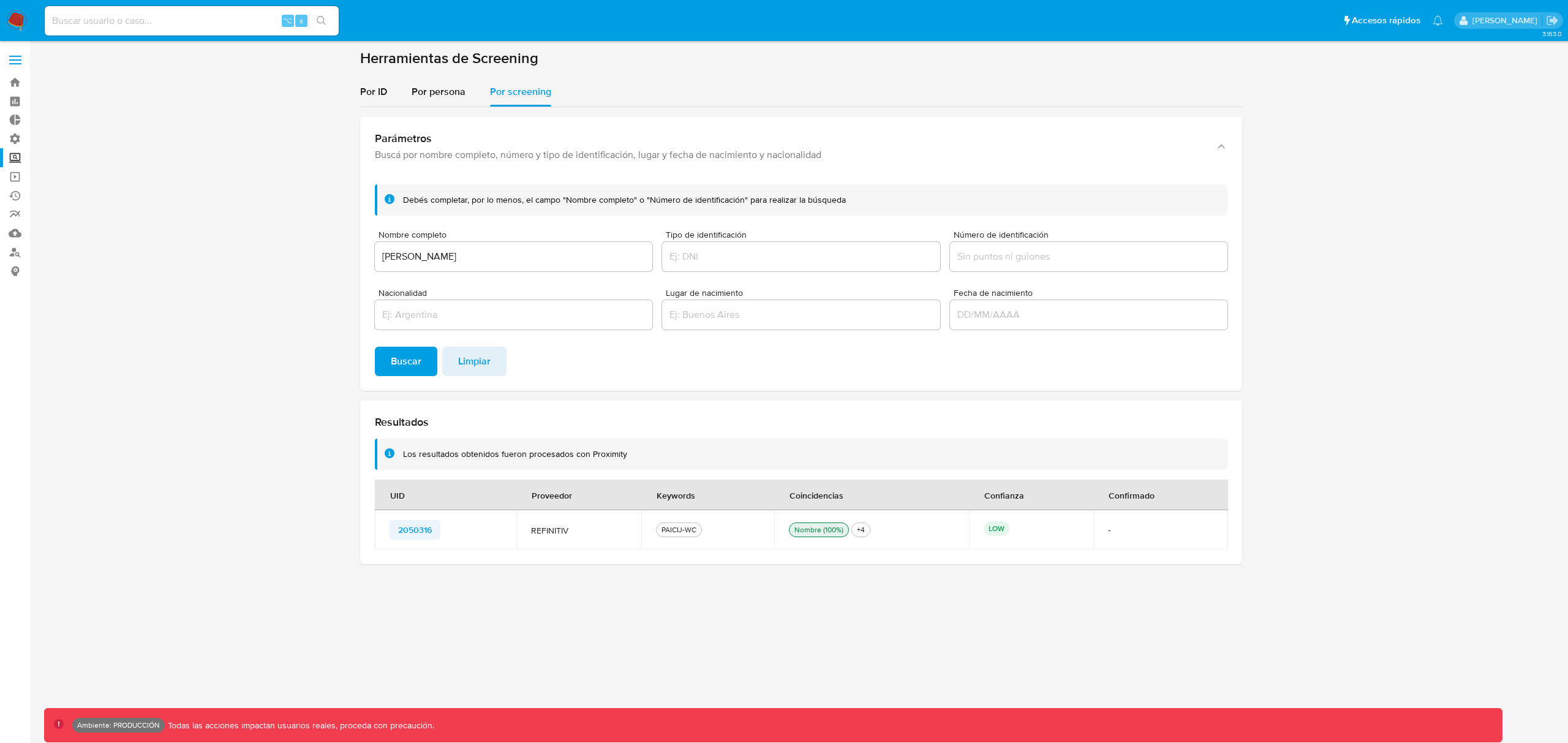
click at [412, 528] on span "2050316" at bounding box center [414, 529] width 34 height 17
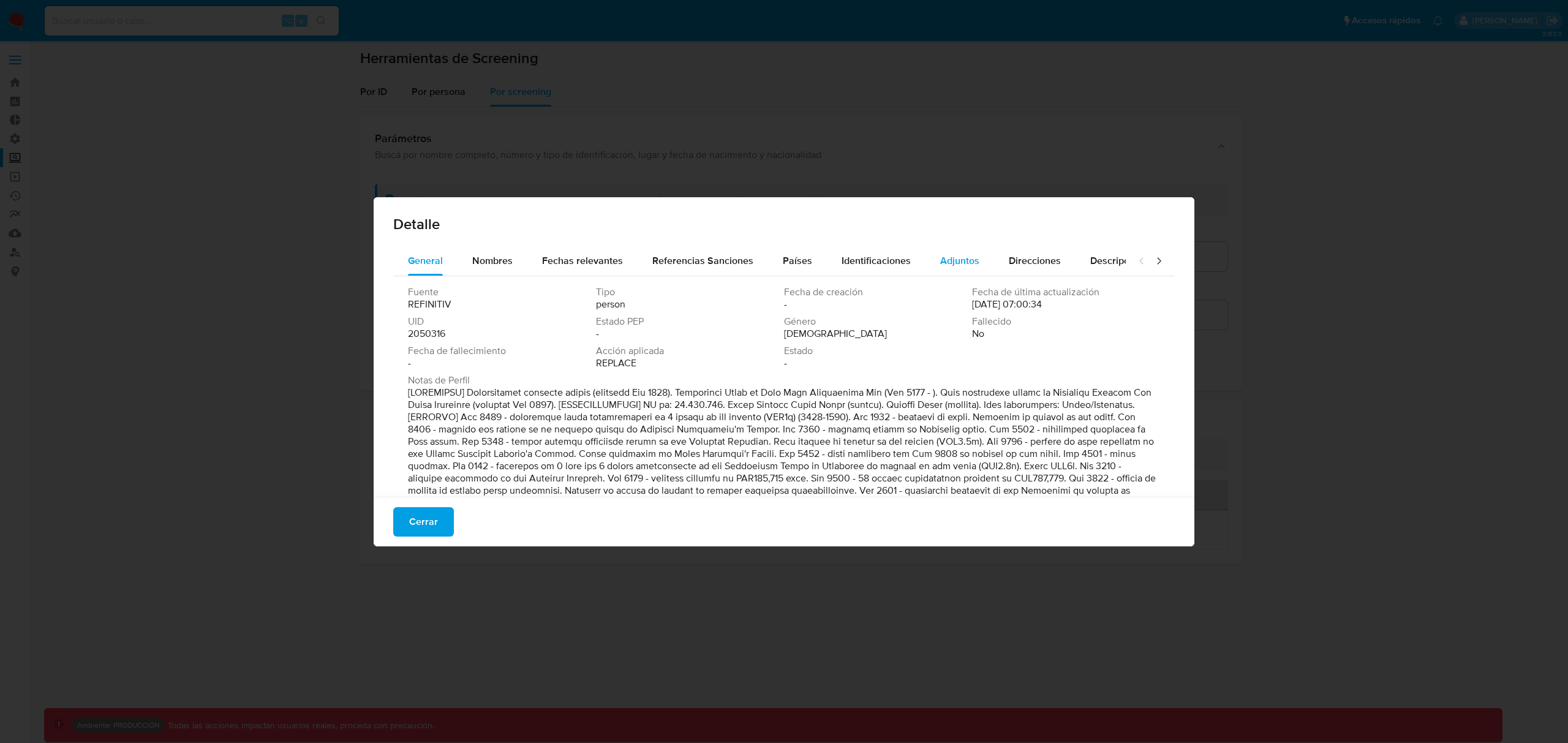
click at [950, 260] on span "Adjuntos" at bounding box center [959, 260] width 39 height 14
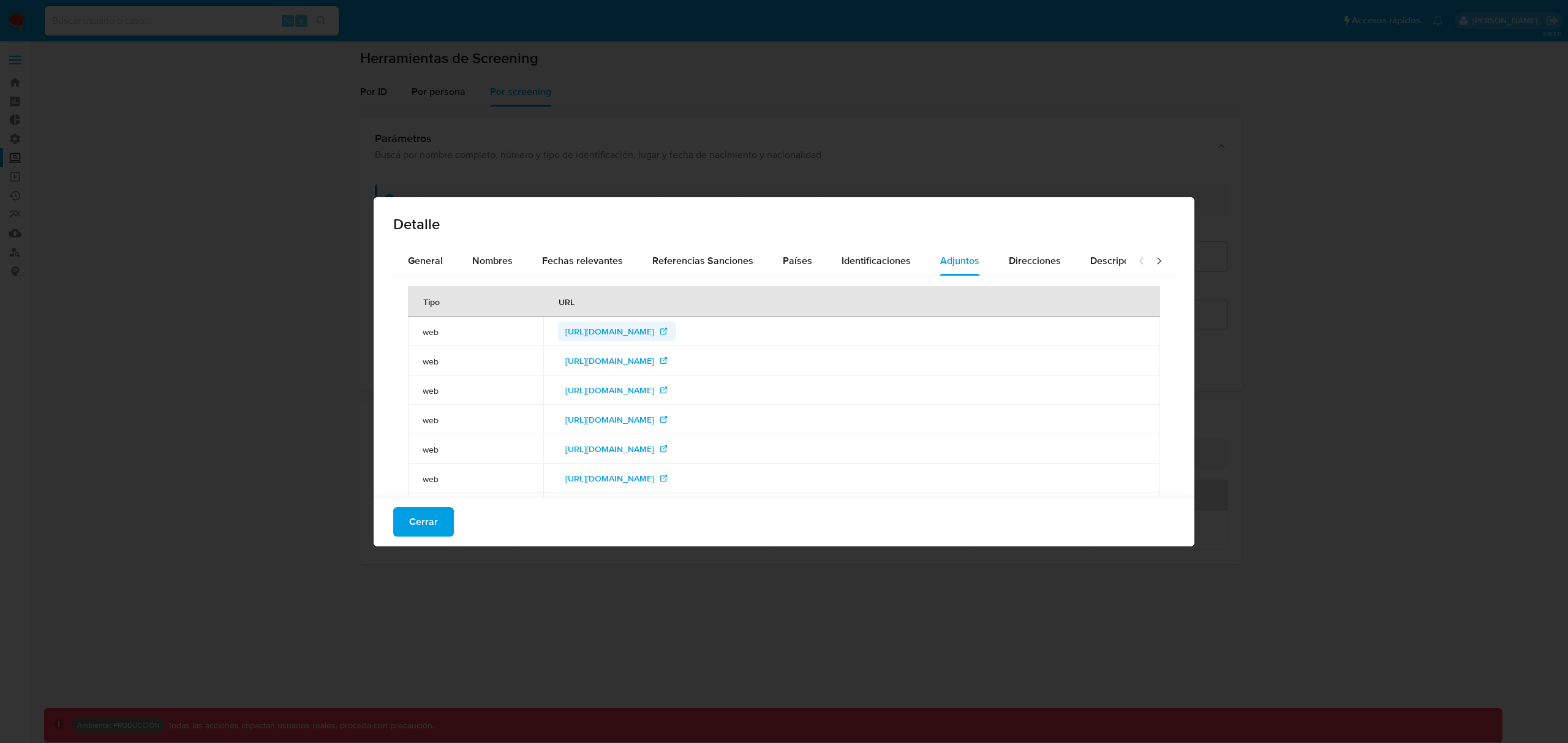
click at [654, 332] on span "http://abcnews.go.com/Sports/wireStory/messi-21-months-tax-fraud-prison-40369545" at bounding box center [609, 331] width 89 height 19
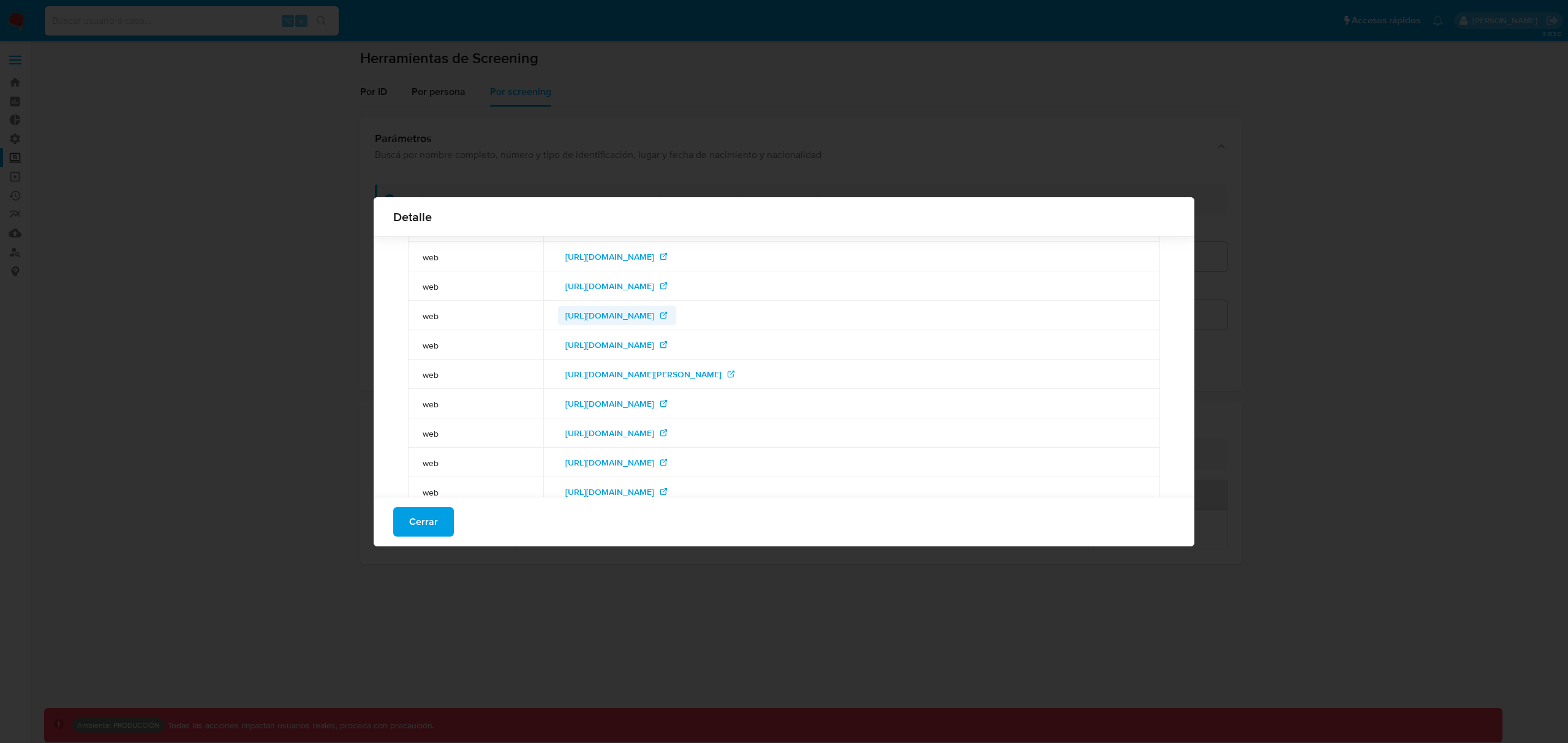
scroll to position [713, 0]
click at [654, 313] on span "https://panamapapers.icij.org/20160403-ethics-fifa-scandal.html" at bounding box center [609, 313] width 89 height 19
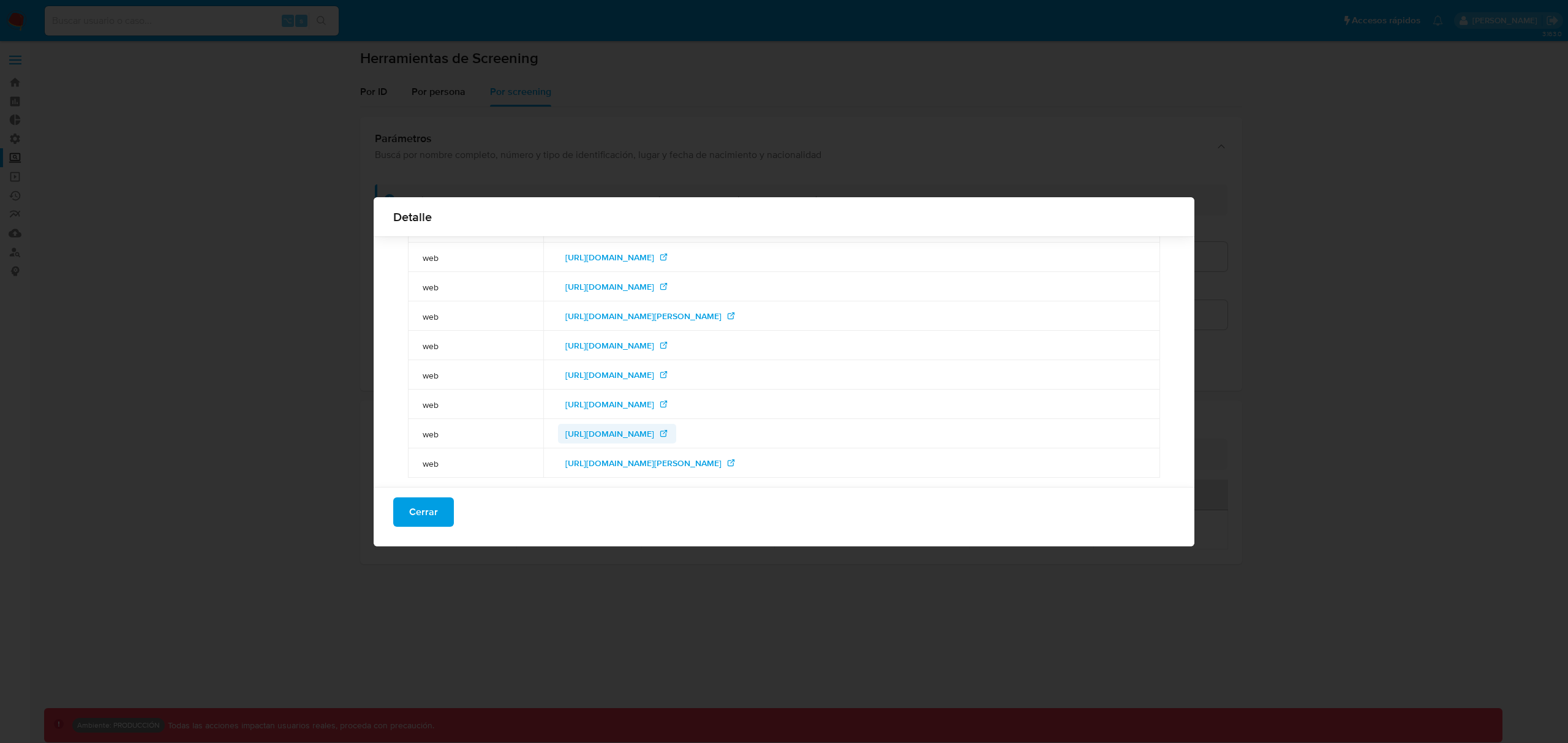
scroll to position [750, 0]
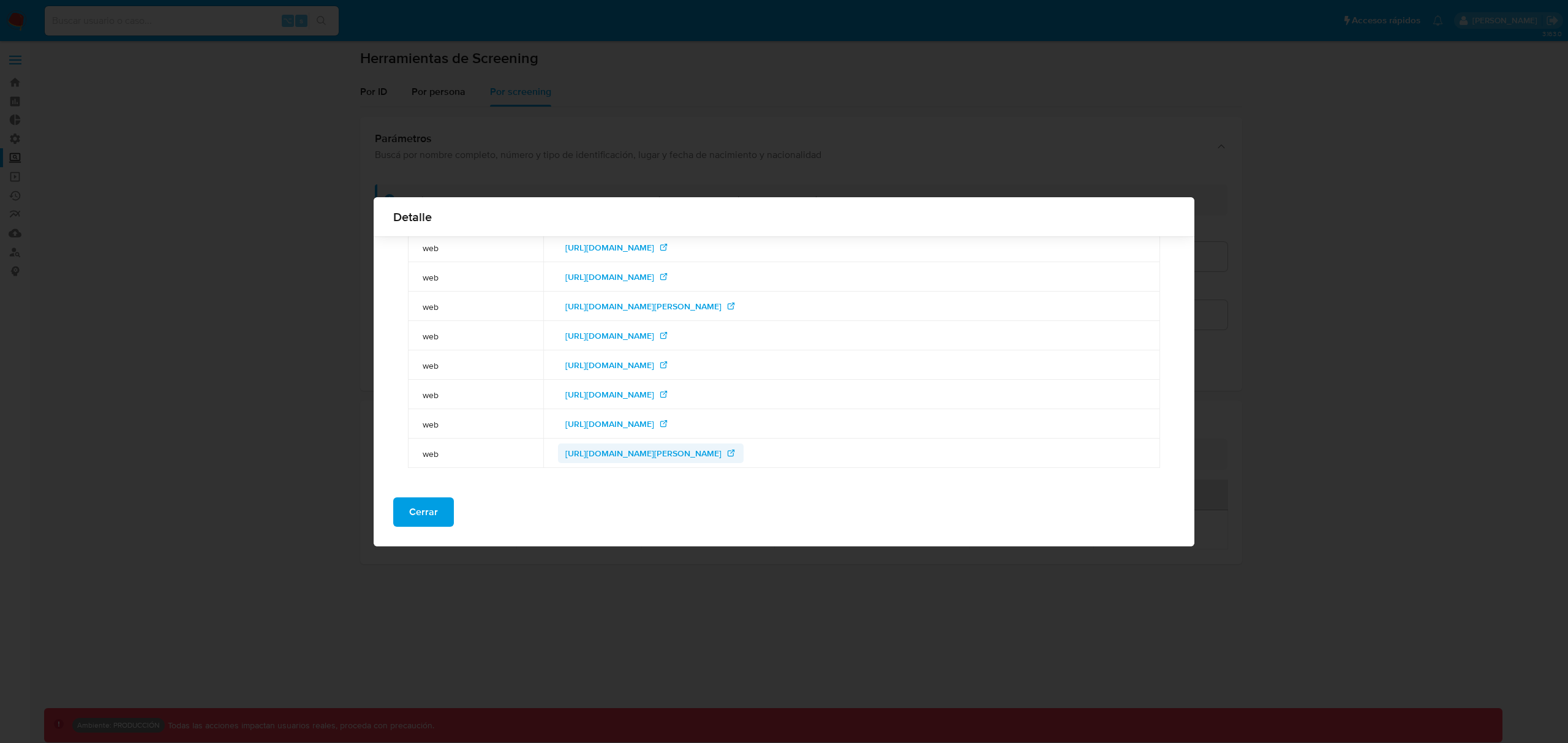
click at [721, 450] on span "https://www.poderjudicial.es/cgpj/es/Poder-Judicial/Audiencia-Nacional/Noticias…" at bounding box center [643, 452] width 156 height 19
click at [421, 507] on span "Cerrar" at bounding box center [422, 511] width 28 height 27
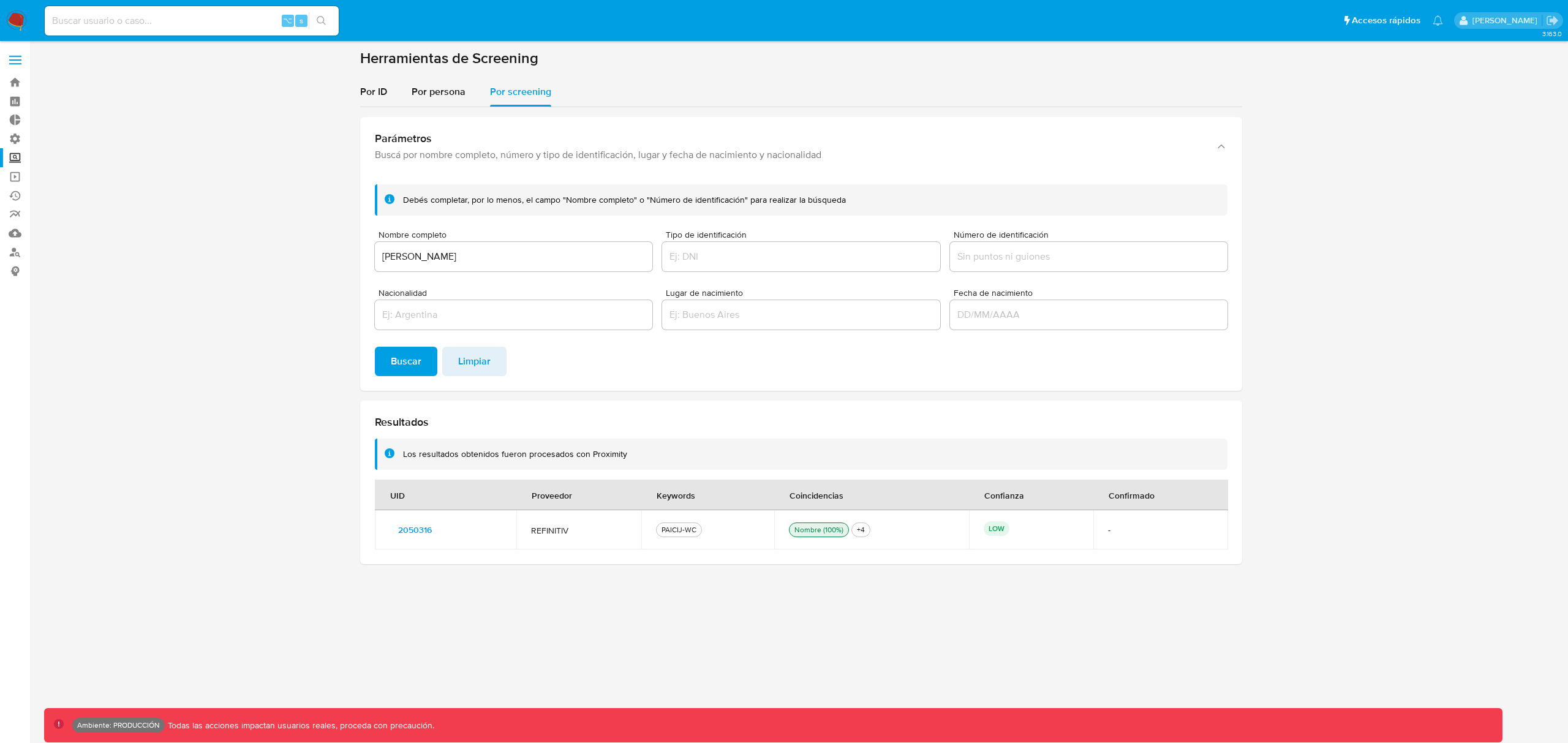
click at [251, 263] on section at bounding box center [801, 312] width 1514 height 525
click at [17, 157] on label "Screening" at bounding box center [72, 157] width 145 height 19
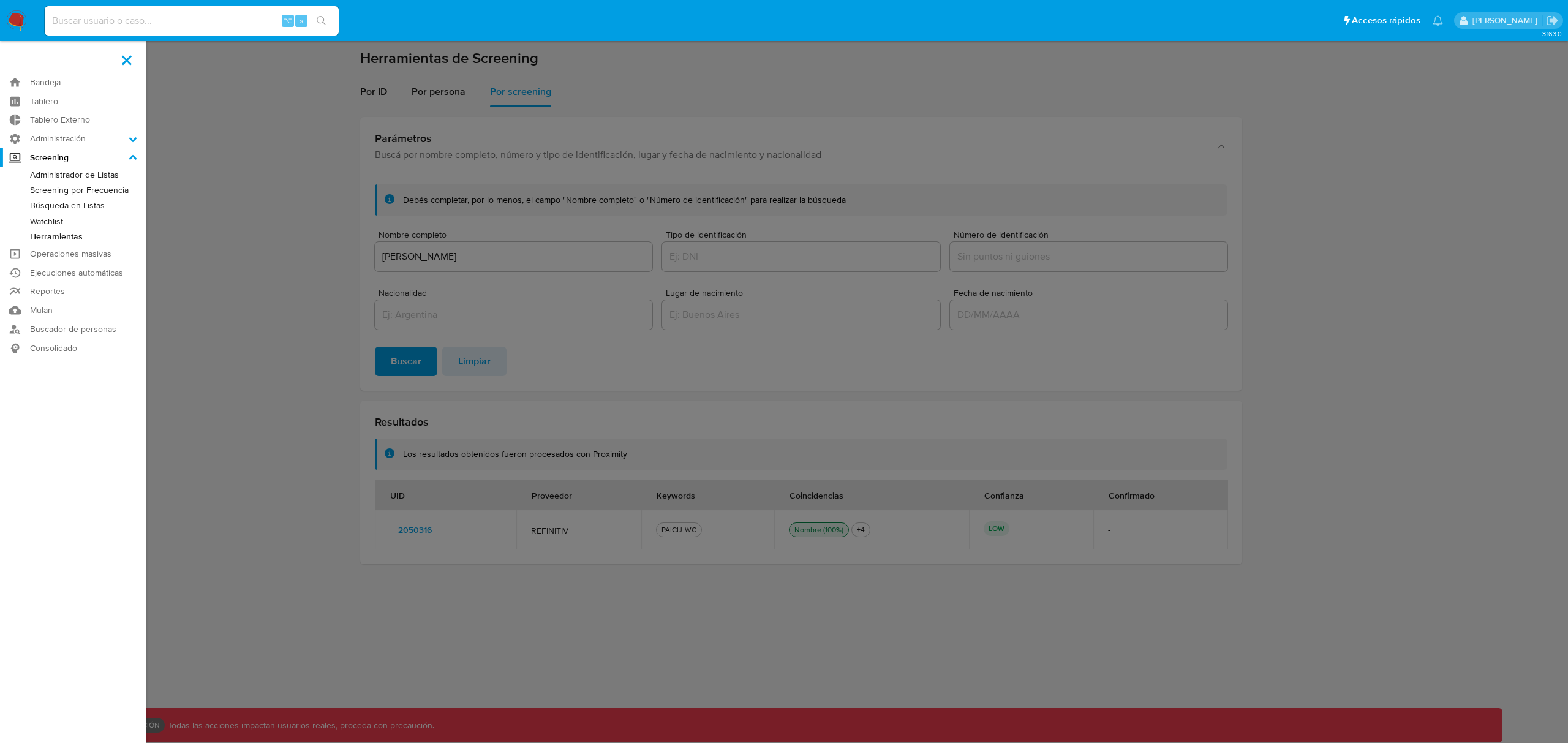
click at [0, 0] on input "Screening" at bounding box center [0, 0] width 0 height 0
click at [62, 239] on link "Herramientas" at bounding box center [72, 237] width 145 height 16
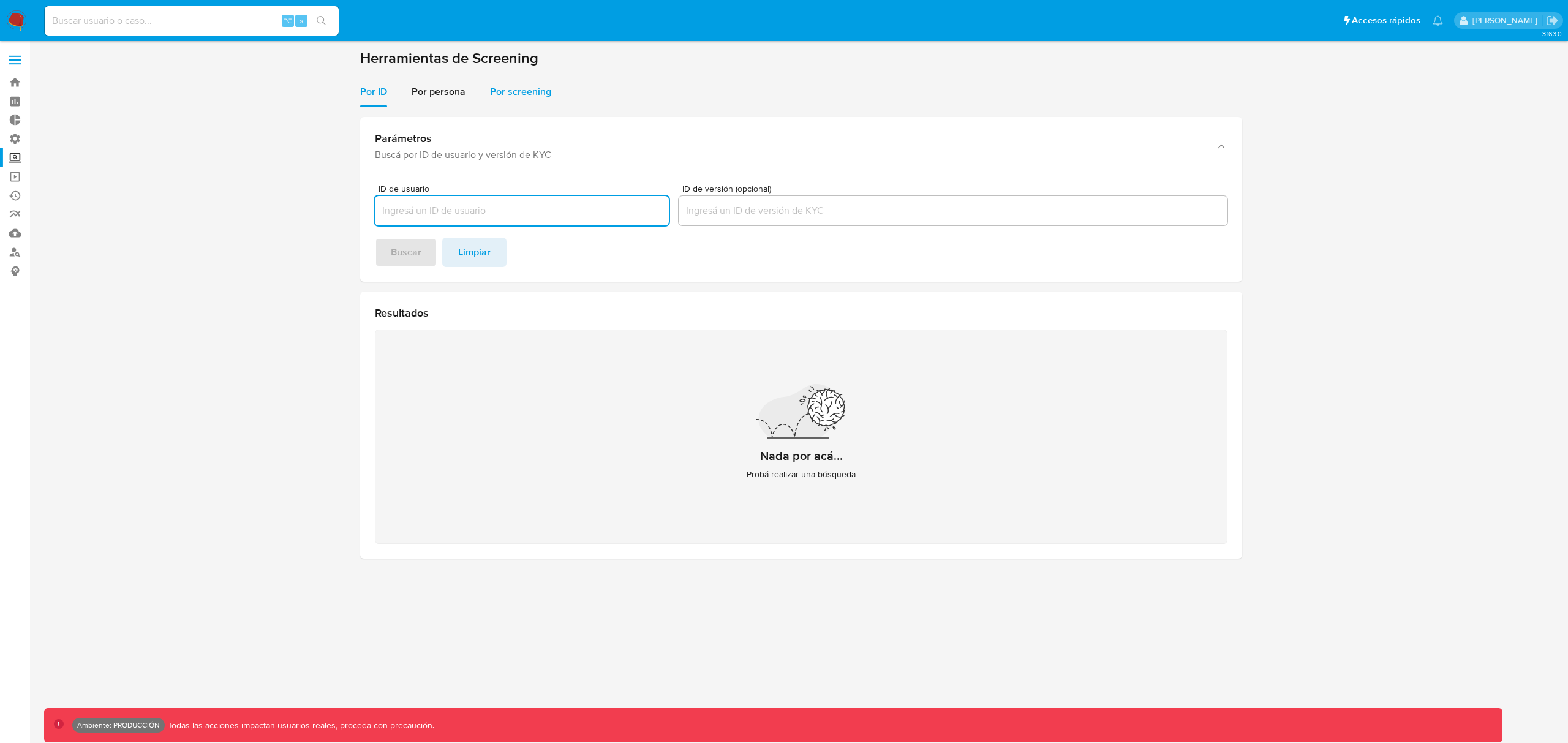
click at [520, 90] on span "Por screening" at bounding box center [520, 90] width 61 height 14
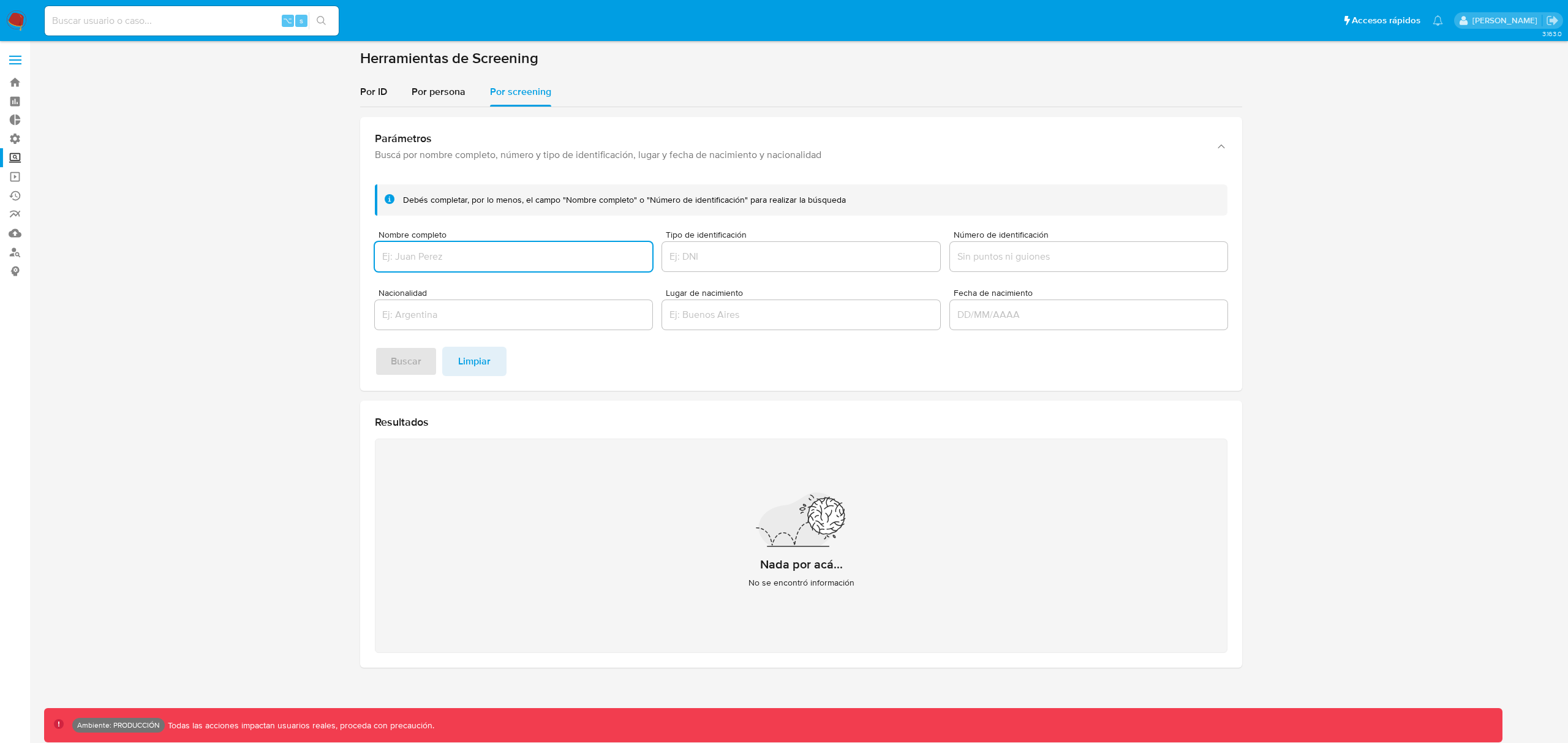
click at [433, 251] on input "Nombre completo" at bounding box center [513, 256] width 277 height 16
type input "[PERSON_NAME]"
click at [409, 362] on span "Buscar" at bounding box center [405, 361] width 30 height 27
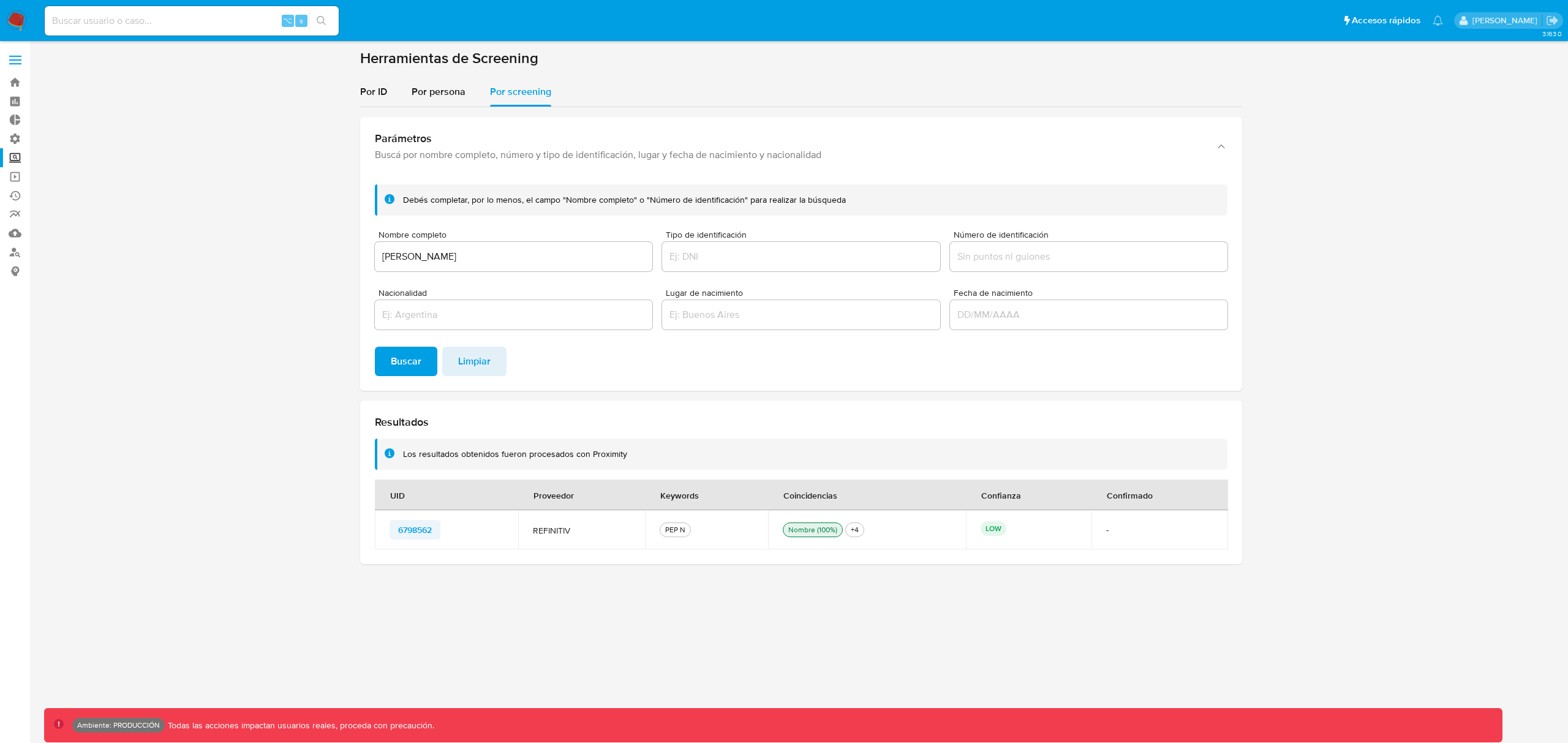
click at [412, 525] on span "6798562" at bounding box center [414, 529] width 34 height 17
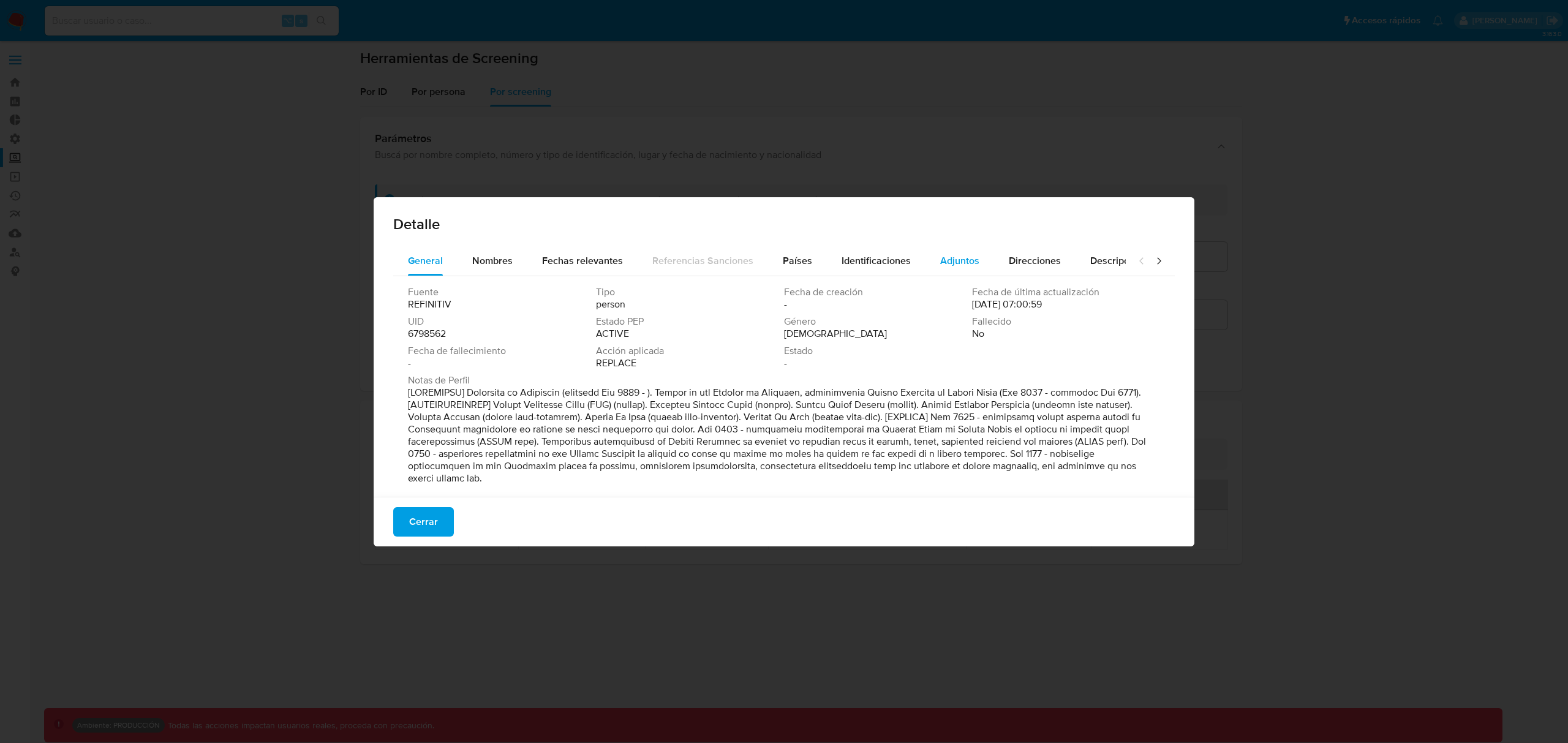
click at [949, 263] on span "Adjuntos" at bounding box center [959, 260] width 39 height 14
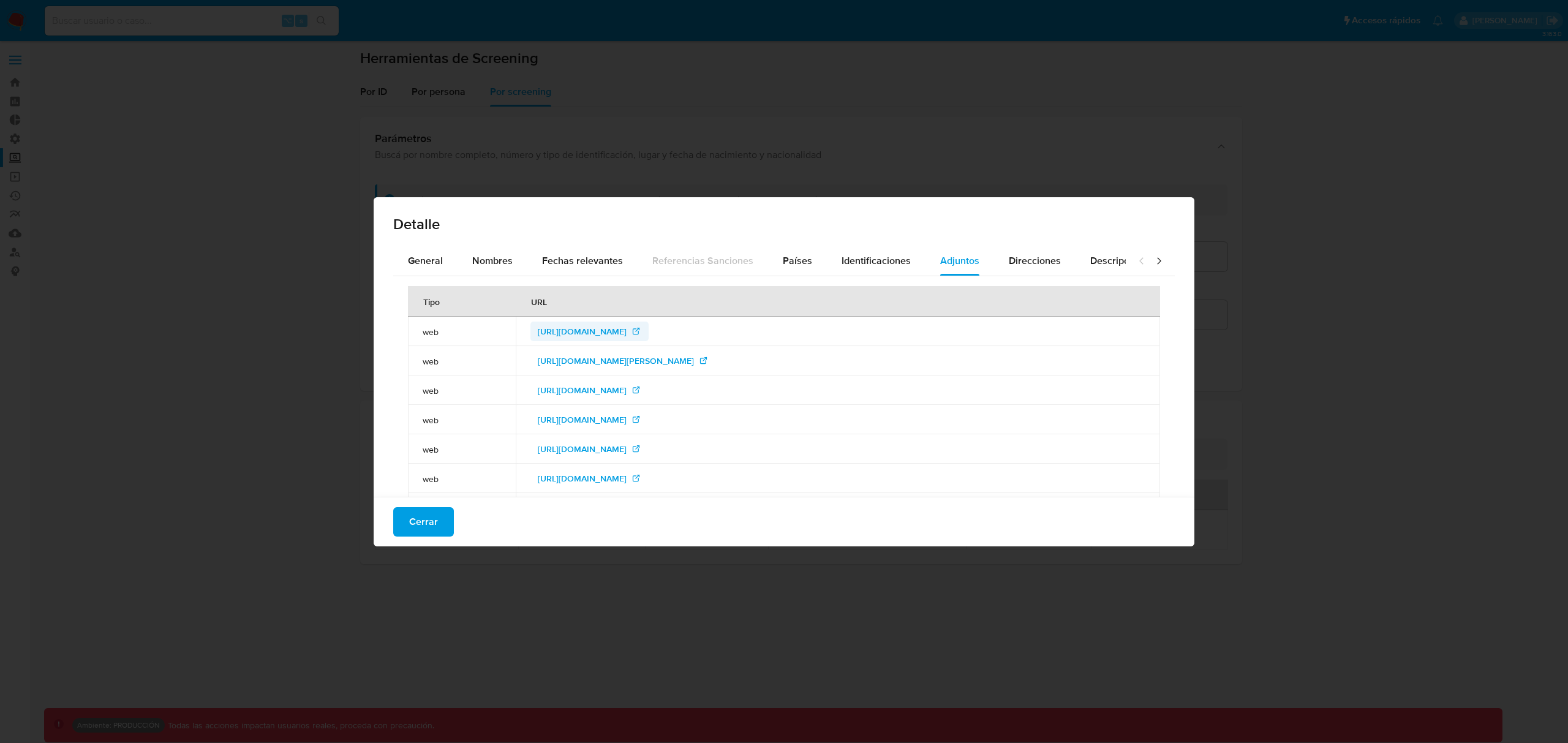
click at [538, 329] on span "[URL][DOMAIN_NAME]" at bounding box center [581, 331] width 89 height 19
click at [626, 419] on span "[URL][DOMAIN_NAME]" at bounding box center [581, 419] width 89 height 19
click at [420, 521] on span "Cerrar" at bounding box center [422, 521] width 28 height 27
